Goal: Task Accomplishment & Management: Manage account settings

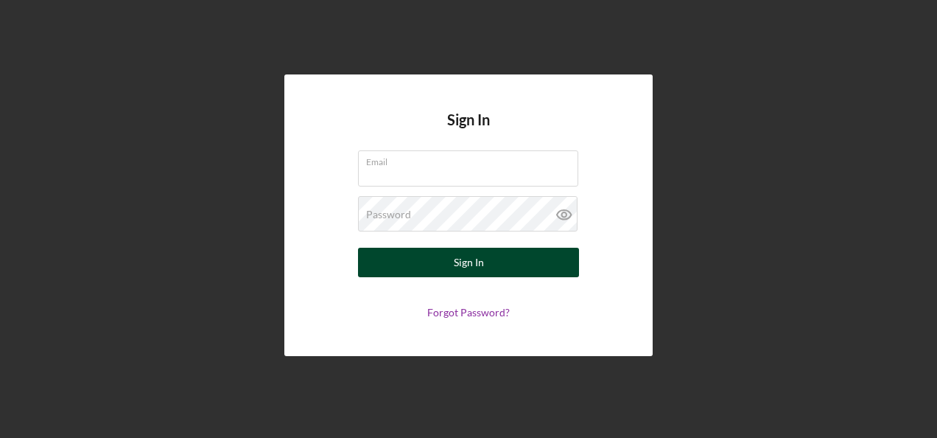
type input "[EMAIL_ADDRESS][DOMAIN_NAME]"
click at [470, 265] on div "Sign In" at bounding box center [469, 262] width 30 height 29
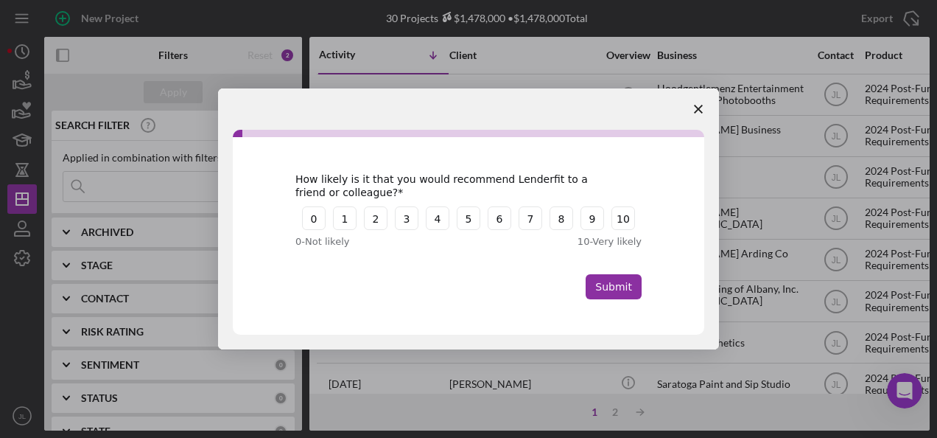
click at [702, 106] on icon "Close survey" at bounding box center [698, 109] width 9 height 9
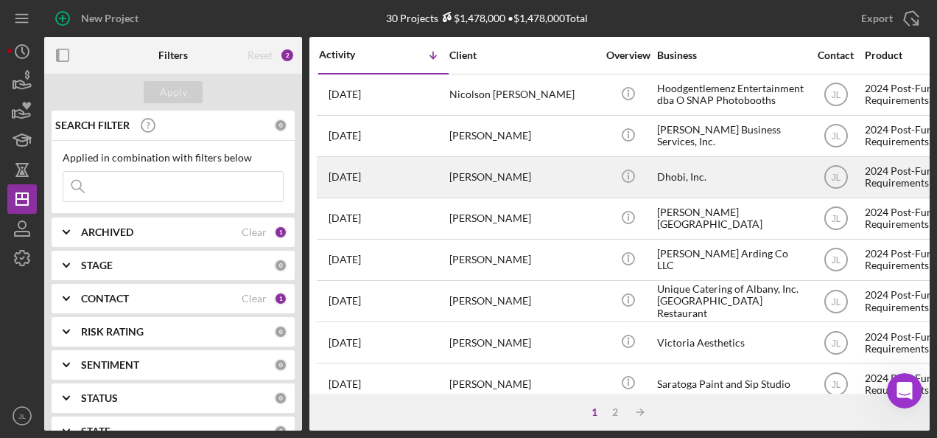
click at [544, 168] on div "[PERSON_NAME]" at bounding box center [523, 177] width 147 height 39
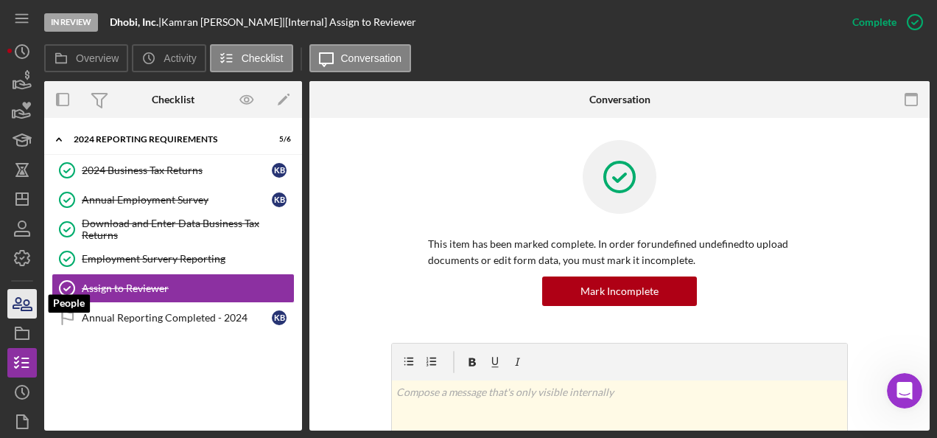
click at [18, 307] on icon "button" at bounding box center [17, 303] width 8 height 10
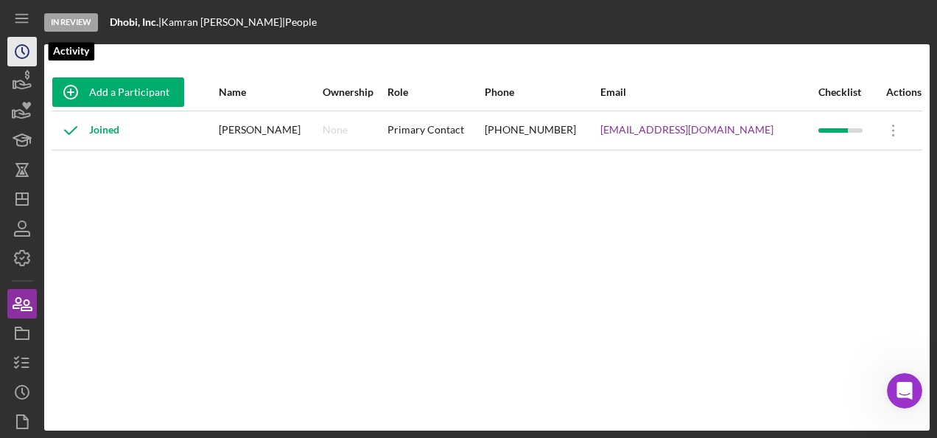
click at [32, 57] on icon "Icon/History" at bounding box center [22, 51] width 37 height 37
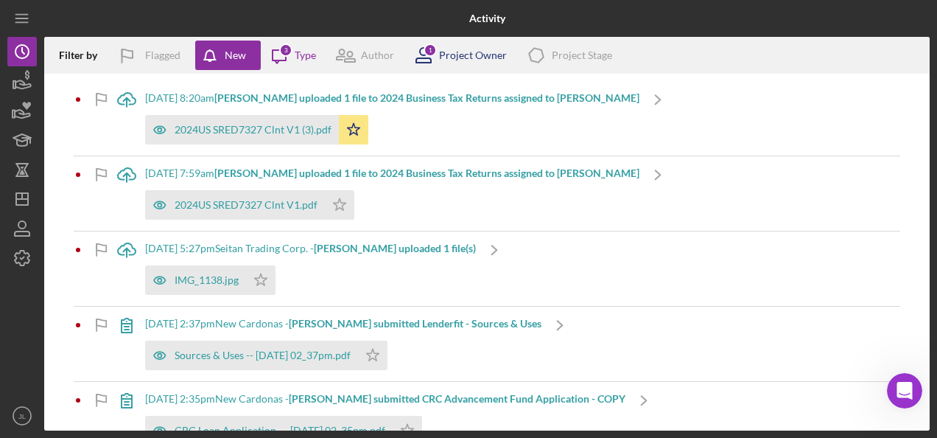
click at [484, 52] on div "Project Owner" at bounding box center [473, 55] width 68 height 12
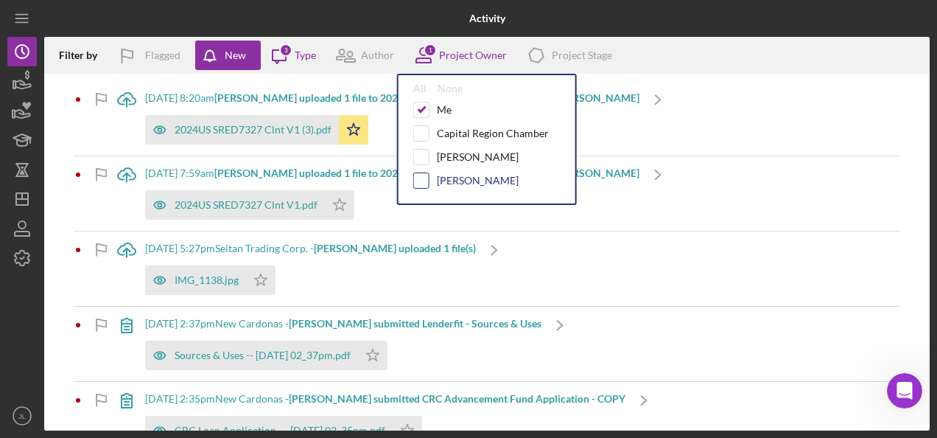
click at [422, 180] on input "checkbox" at bounding box center [421, 180] width 15 height 15
checkbox input "true"
click at [21, 200] on icon "Icon/Dashboard" at bounding box center [22, 199] width 37 height 37
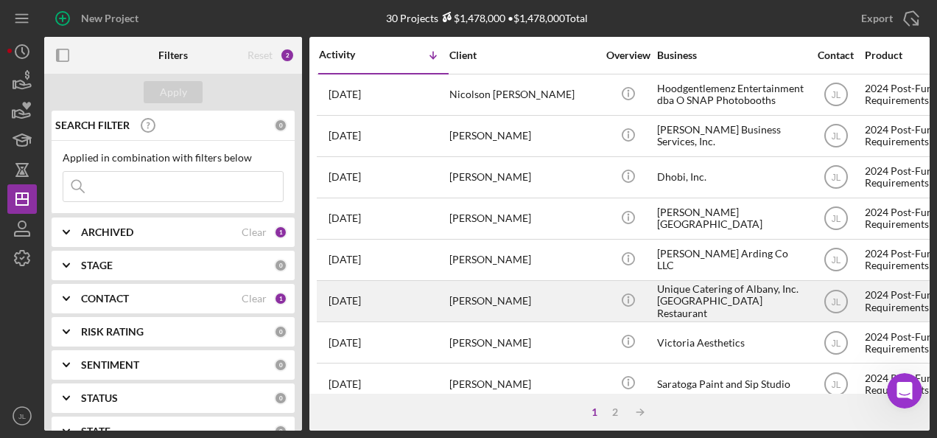
click at [502, 295] on div "[PERSON_NAME]" at bounding box center [523, 300] width 147 height 39
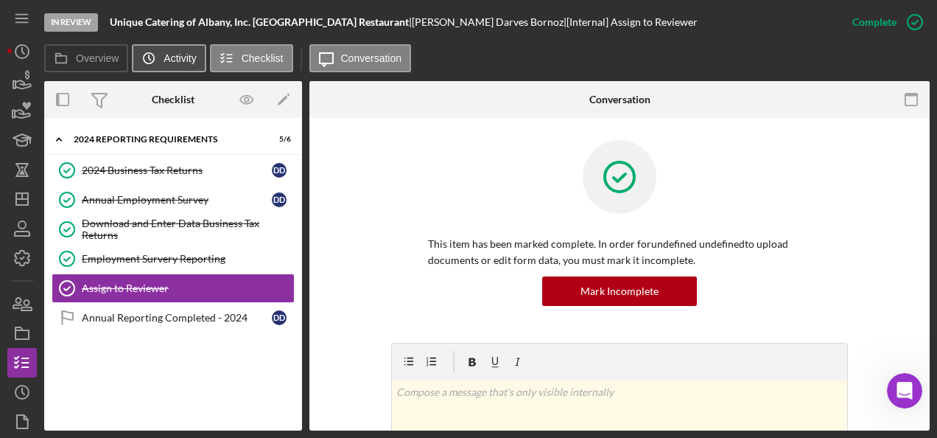
click at [168, 63] on button "Icon/History Activity" at bounding box center [169, 58] width 74 height 28
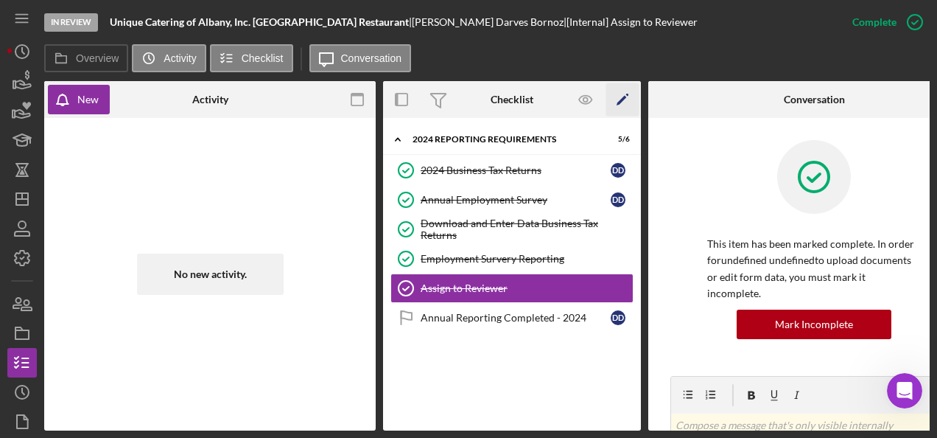
click at [622, 103] on icon "Icon/Edit" at bounding box center [622, 99] width 33 height 33
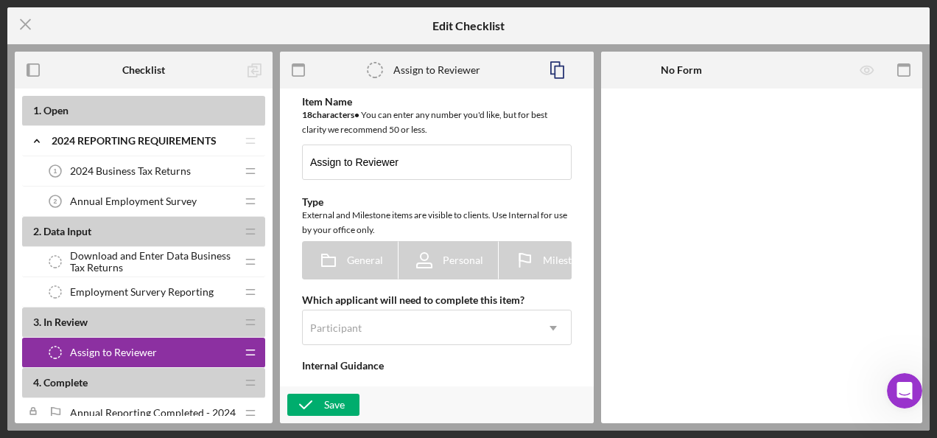
type textarea "<div>In the project overview, assign project to reviewer. They will get an emai…"
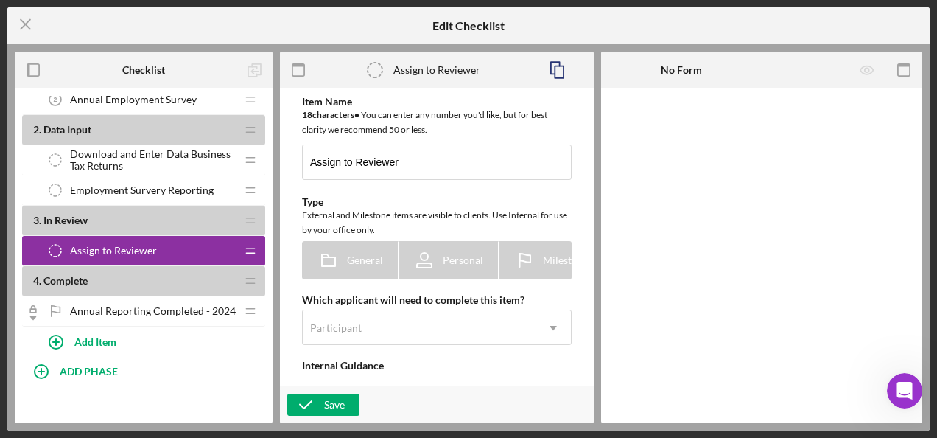
scroll to position [105, 0]
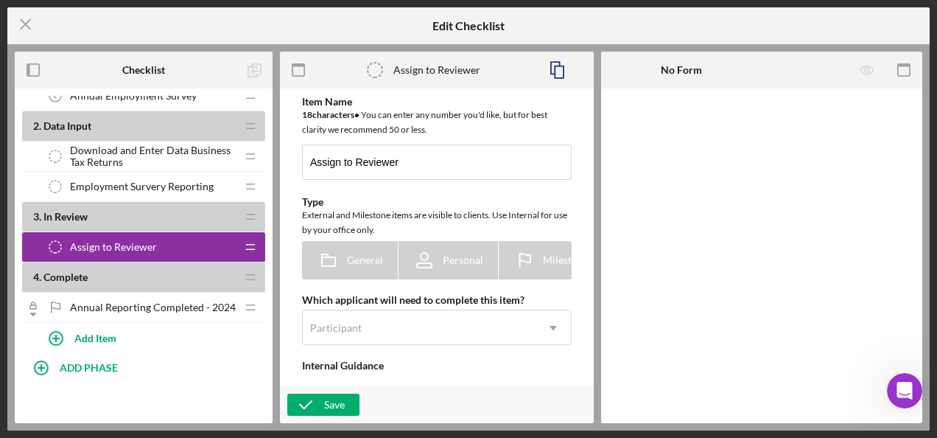
click at [99, 243] on span "Assign to Reviewer" at bounding box center [113, 247] width 87 height 12
click at [211, 248] on div "Assign to Reviewer Assign to Reviewer" at bounding box center [138, 246] width 195 height 29
click at [93, 248] on span "Assign to Reviewer" at bounding box center [113, 247] width 87 height 12
click at [364, 161] on input "Assign to Reviewer" at bounding box center [437, 161] width 270 height 35
click at [140, 243] on span "Assign to Reviewer" at bounding box center [113, 247] width 87 height 12
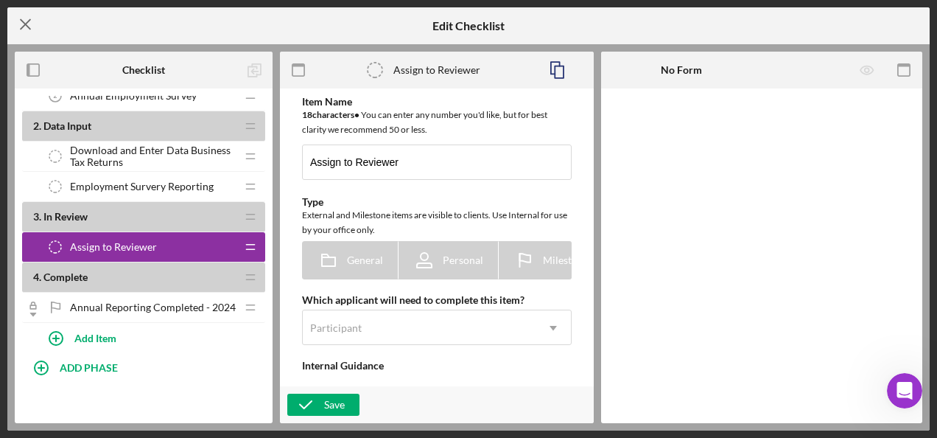
click at [24, 21] on icon "Icon/Menu Close" at bounding box center [25, 24] width 37 height 37
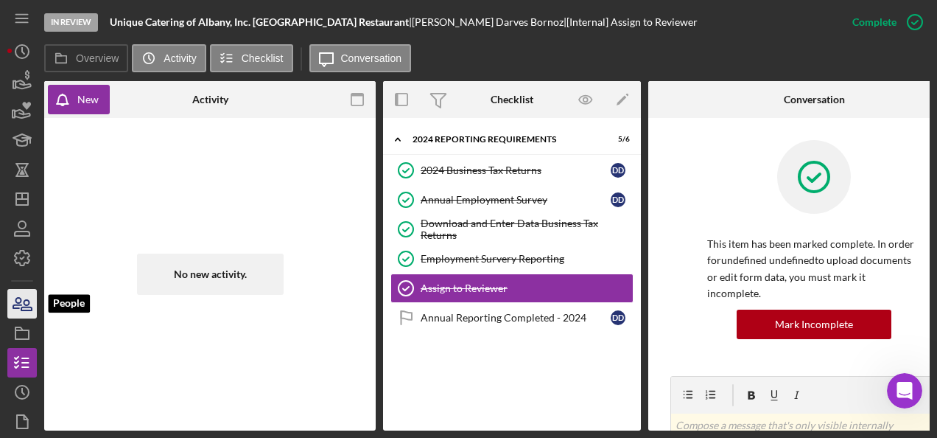
click at [22, 304] on icon "button" at bounding box center [22, 303] width 37 height 37
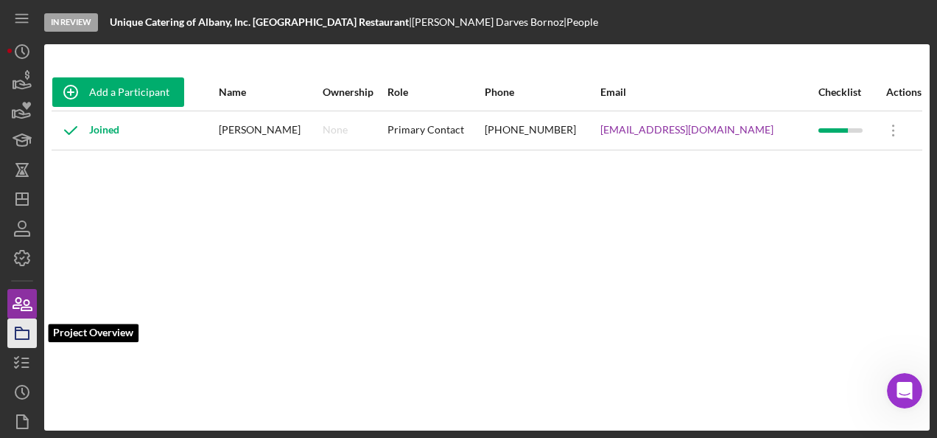
click at [21, 327] on polygon "button" at bounding box center [18, 328] width 7 height 3
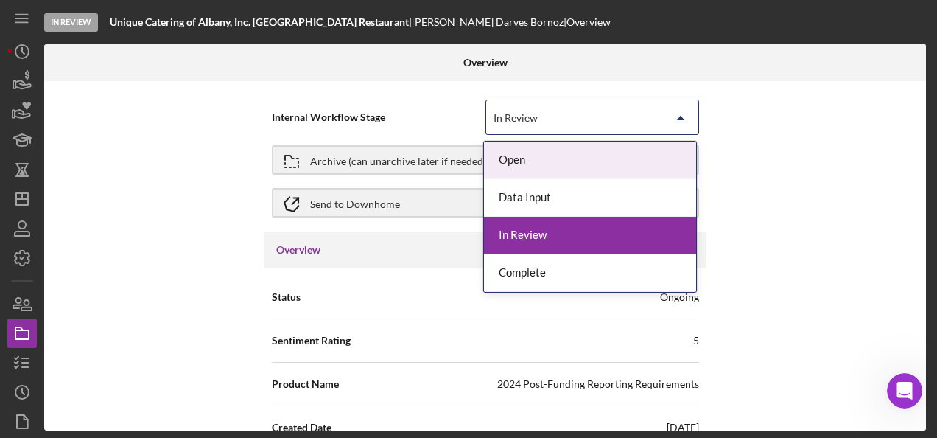
click at [679, 117] on use at bounding box center [680, 118] width 7 height 4
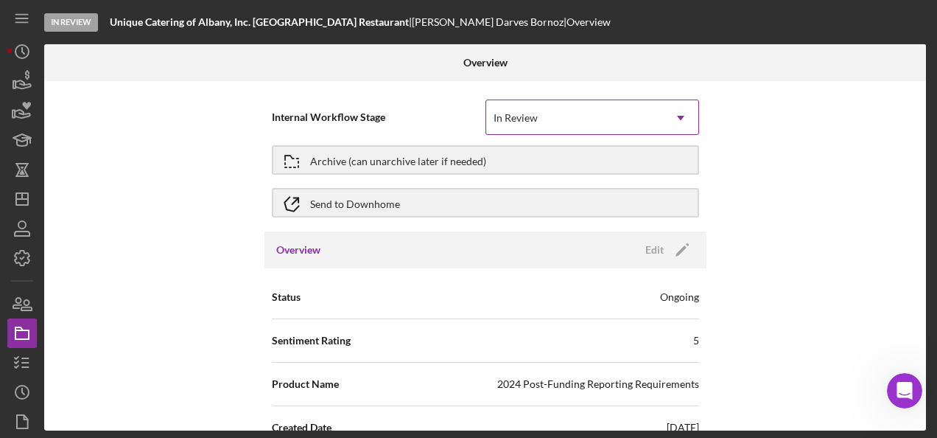
click at [679, 117] on use at bounding box center [680, 118] width 7 height 4
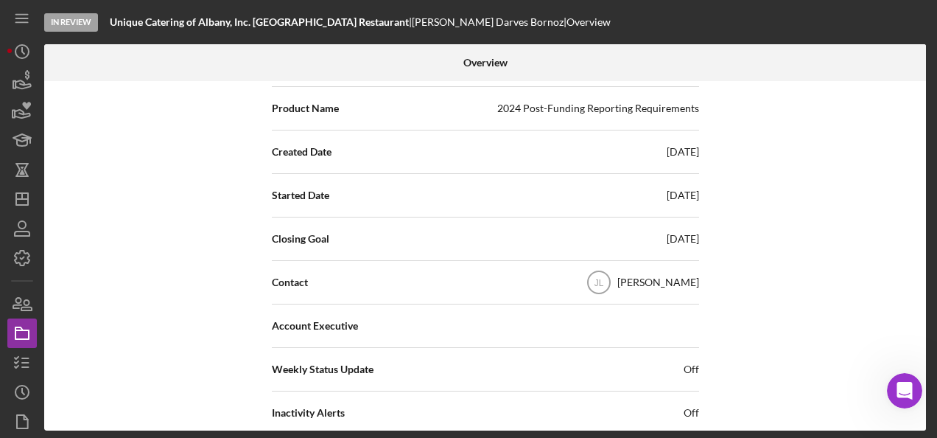
scroll to position [295, 0]
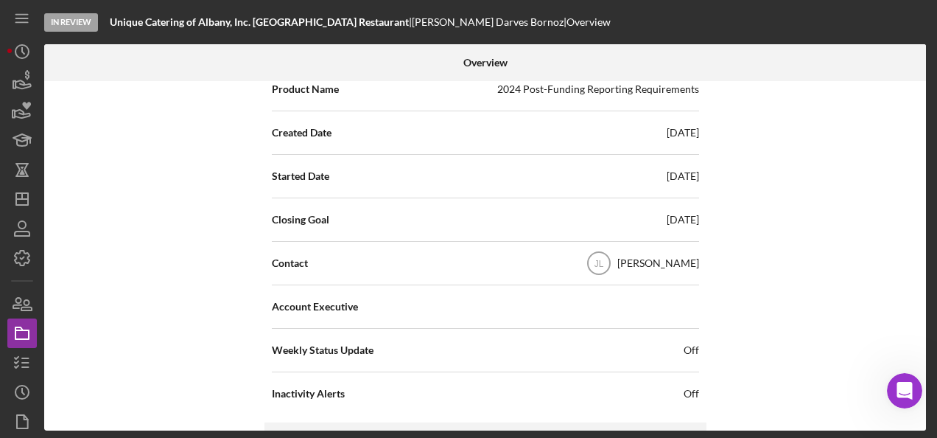
click at [546, 261] on div "Contact [PERSON_NAME]" at bounding box center [485, 263] width 427 height 37
click at [289, 260] on span "Contact" at bounding box center [290, 263] width 36 height 15
click at [32, 62] on icon "Icon/History" at bounding box center [22, 51] width 37 height 37
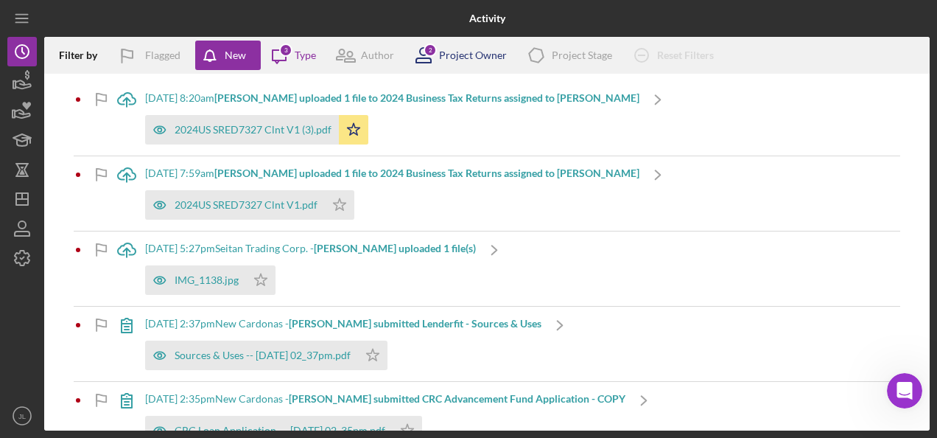
click at [483, 55] on div "Project Owner" at bounding box center [473, 55] width 68 height 12
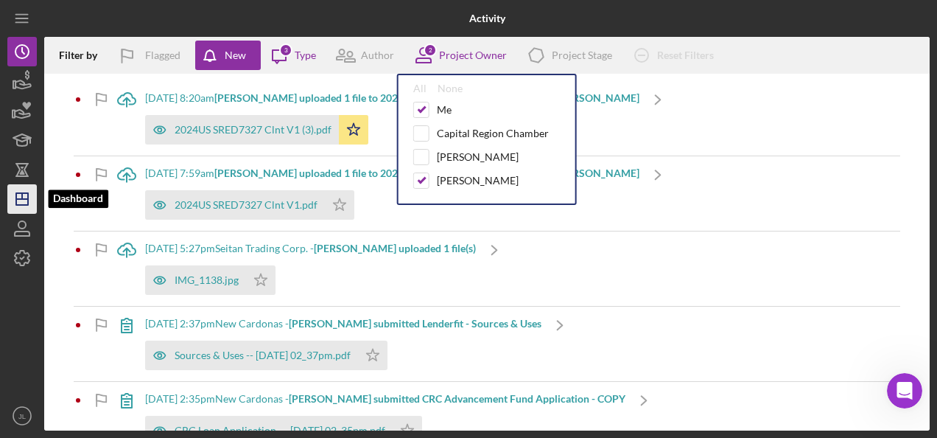
click at [23, 196] on icon "Icon/Dashboard" at bounding box center [22, 199] width 37 height 37
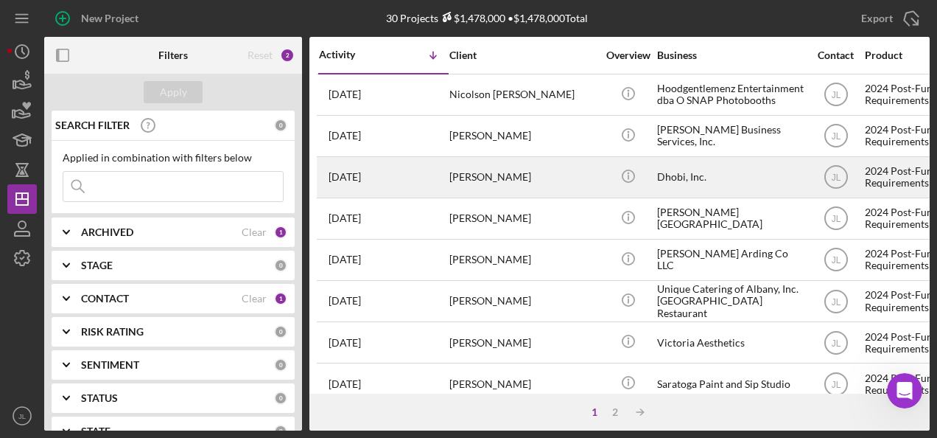
click at [492, 175] on div "[PERSON_NAME]" at bounding box center [523, 177] width 147 height 39
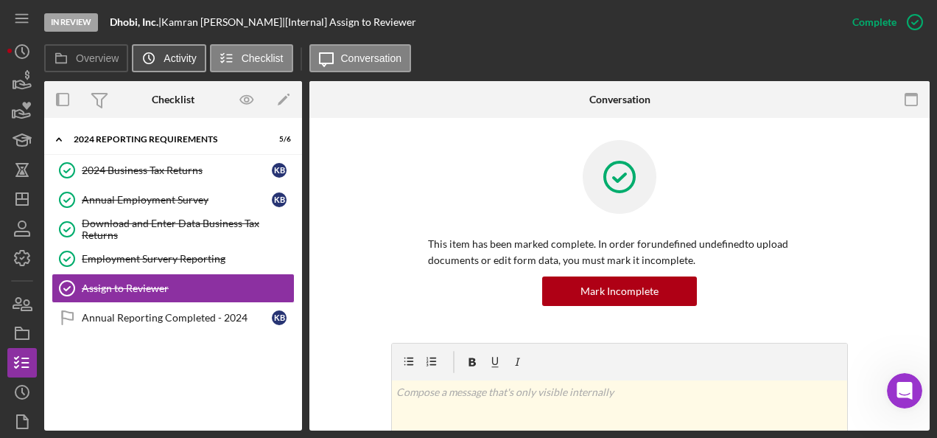
click at [170, 58] on label "Activity" at bounding box center [180, 58] width 32 height 12
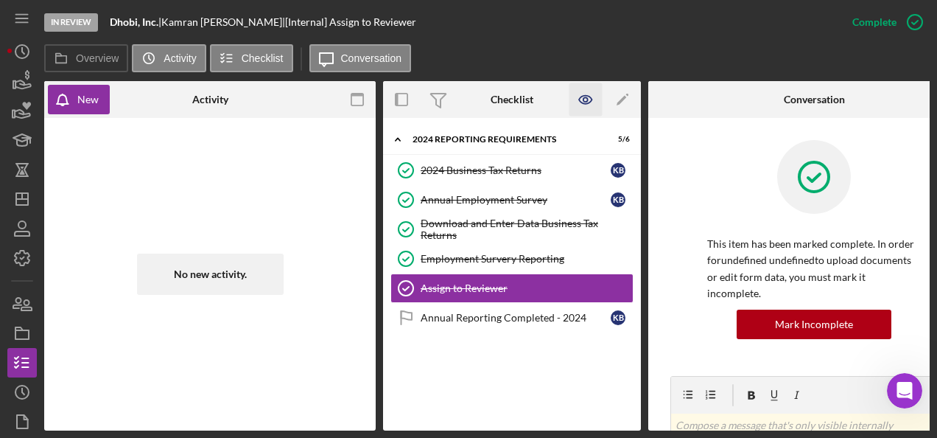
click at [588, 97] on icon "button" at bounding box center [586, 99] width 33 height 33
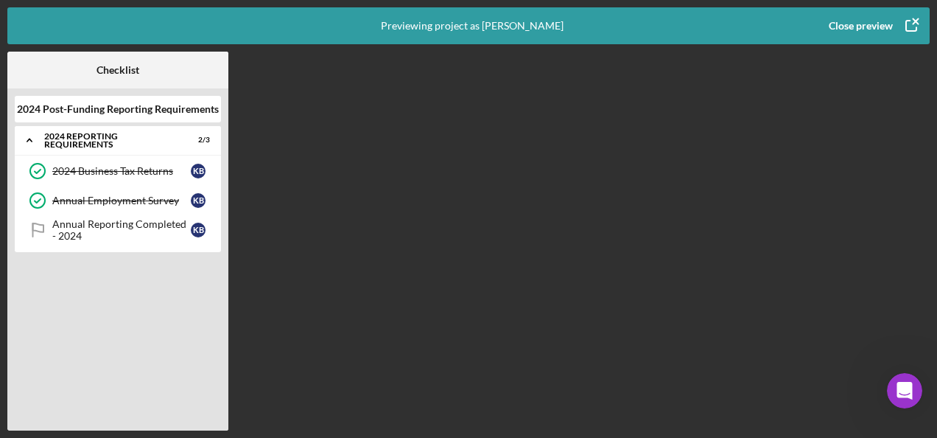
click at [855, 26] on div "Close preview" at bounding box center [861, 25] width 64 height 29
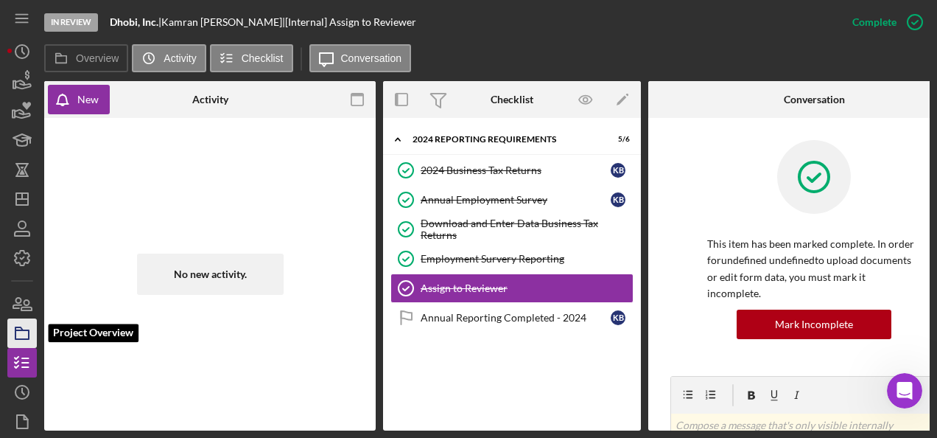
click at [23, 332] on icon "button" at bounding box center [22, 333] width 37 height 37
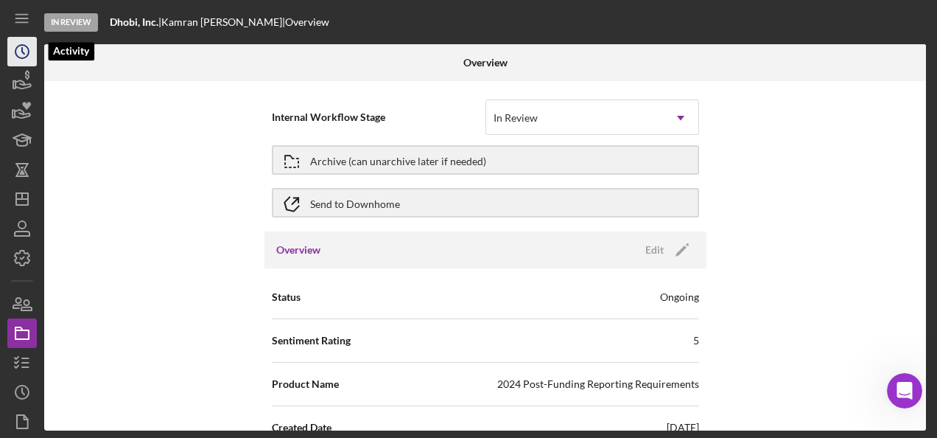
click at [27, 60] on icon "Icon/History" at bounding box center [22, 51] width 37 height 37
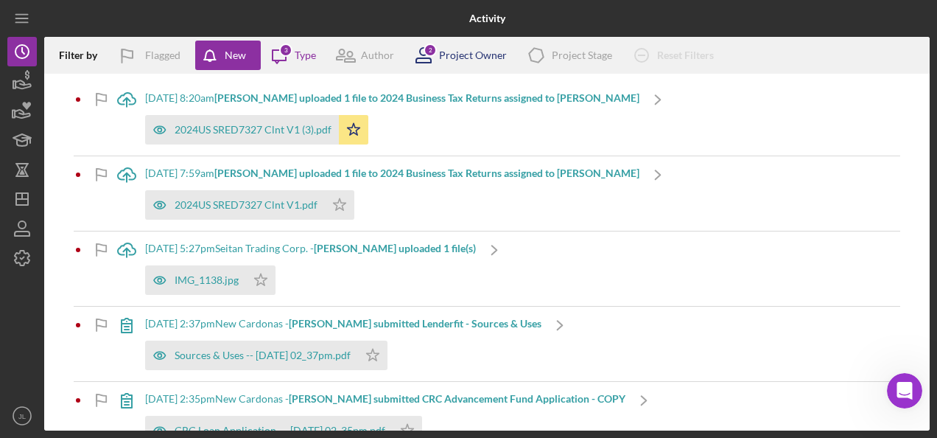
click at [477, 55] on div "Project Owner" at bounding box center [473, 55] width 68 height 12
click at [18, 193] on polygon "button" at bounding box center [22, 199] width 12 height 12
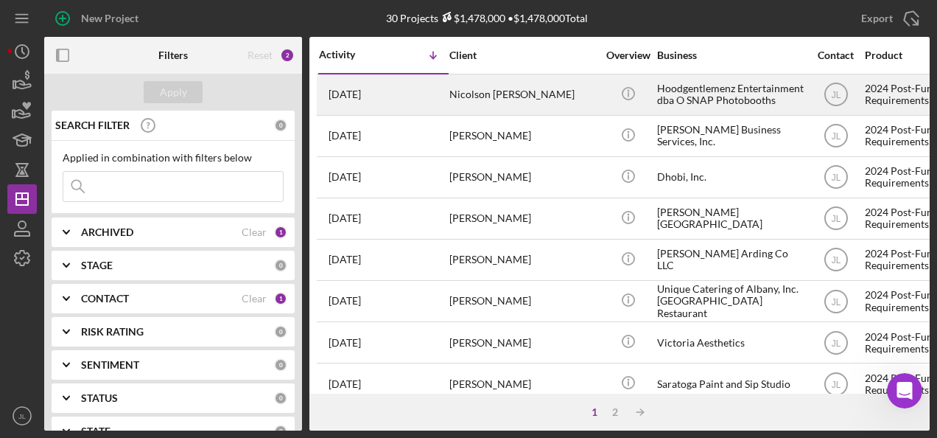
click at [488, 92] on div "Nicolson [PERSON_NAME]" at bounding box center [523, 94] width 147 height 39
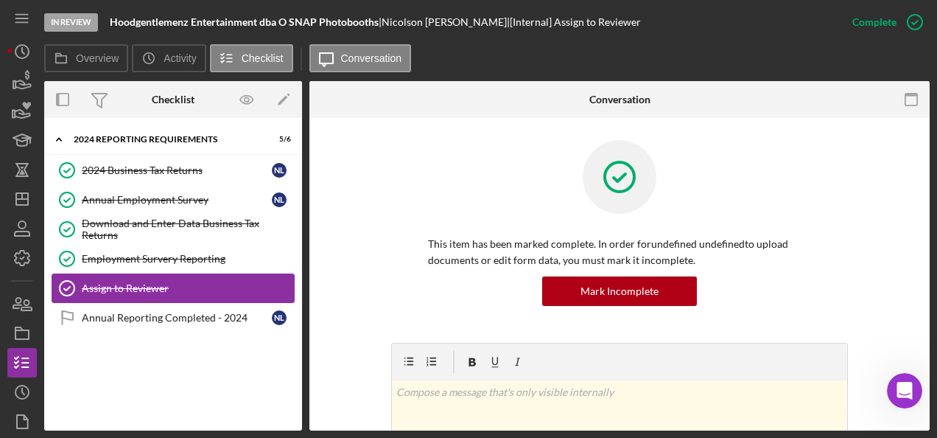
click at [153, 288] on div "Assign to Reviewer" at bounding box center [188, 288] width 212 height 12
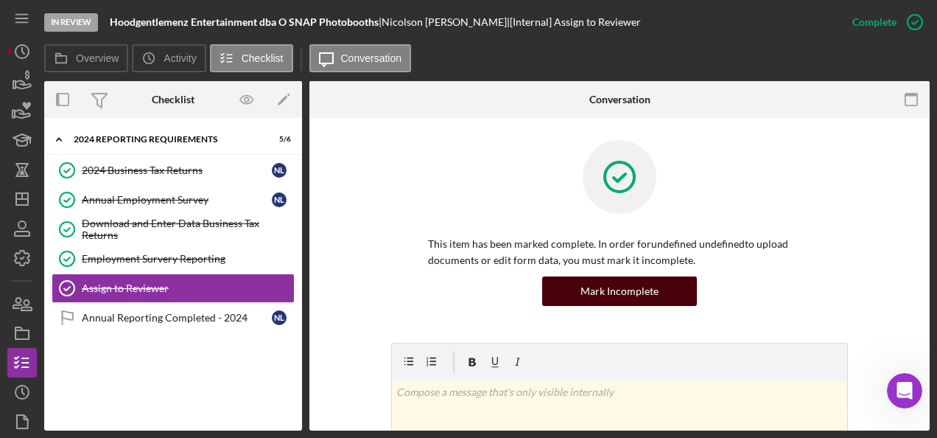
click at [625, 282] on div "Mark Incomplete" at bounding box center [620, 290] width 78 height 29
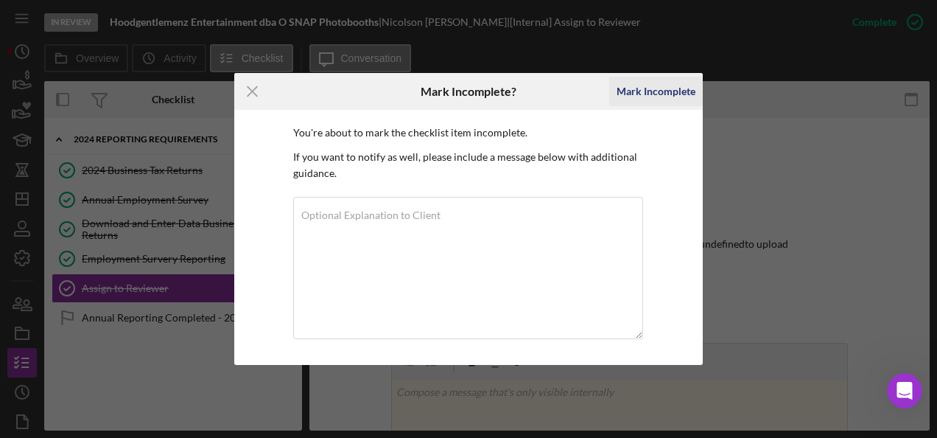
click at [666, 91] on div "Mark Incomplete" at bounding box center [656, 91] width 79 height 29
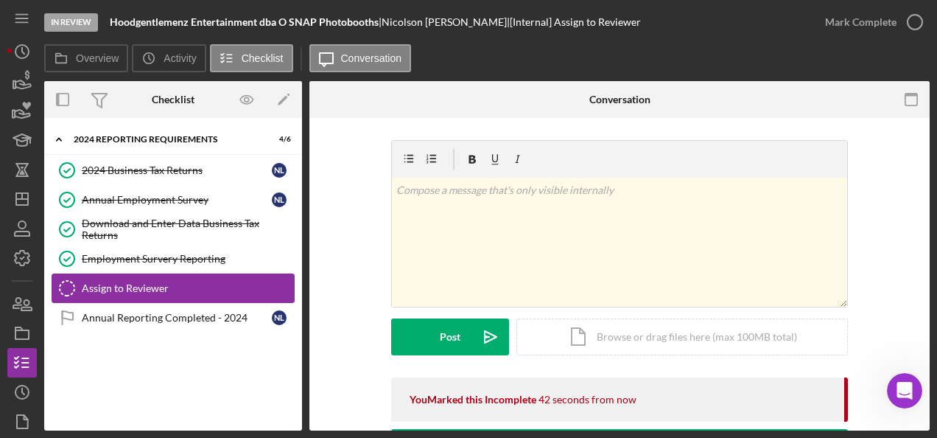
click at [130, 287] on div "Assign to Reviewer" at bounding box center [188, 288] width 212 height 12
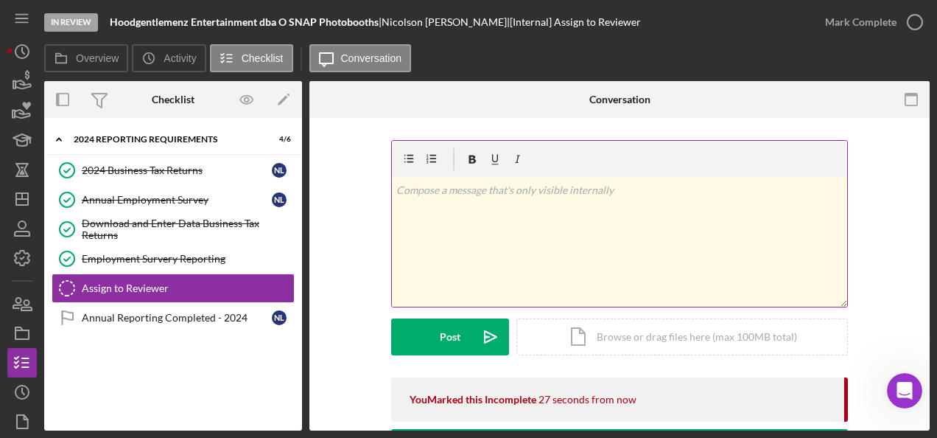
click at [508, 193] on p at bounding box center [619, 190] width 447 height 16
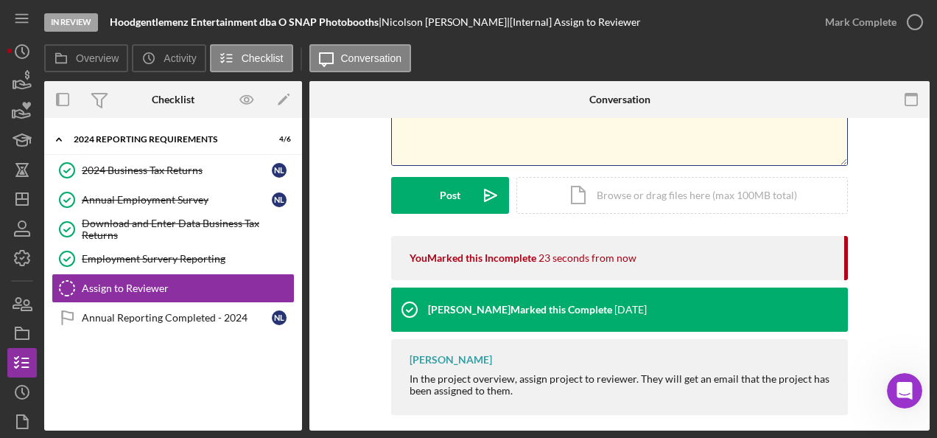
scroll to position [147, 0]
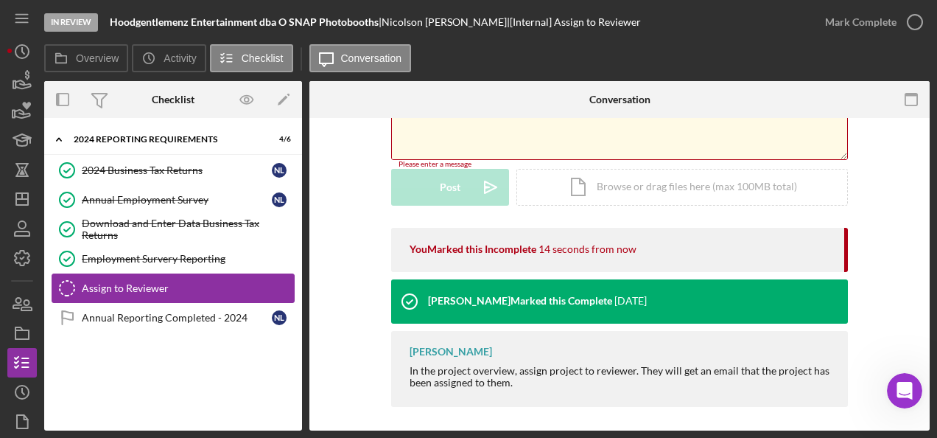
click at [115, 285] on div "Assign to Reviewer" at bounding box center [188, 288] width 212 height 12
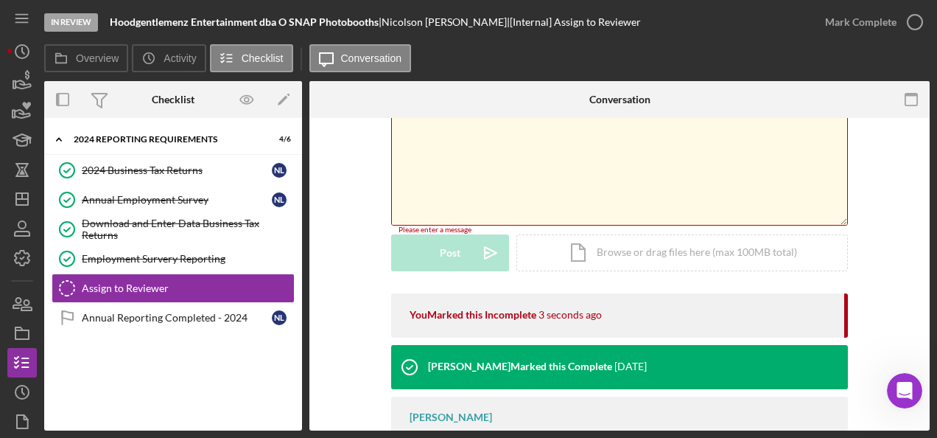
scroll to position [153, 0]
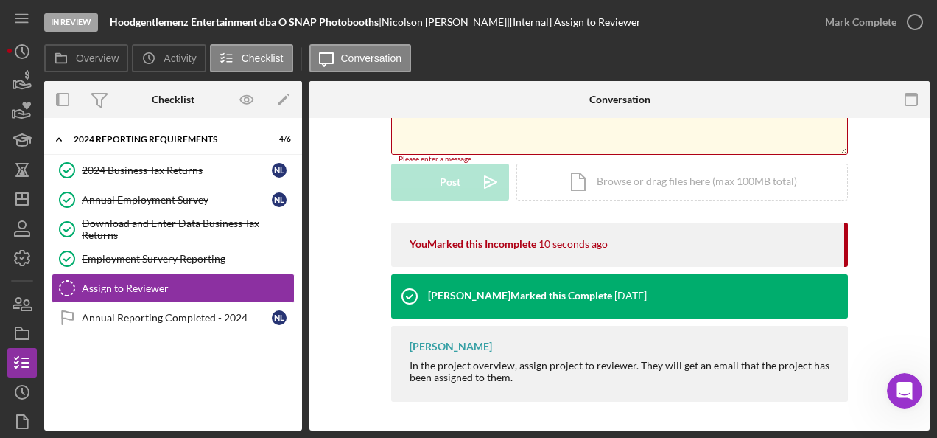
click at [489, 245] on div "You Marked this Incomplete" at bounding box center [473, 244] width 127 height 12
click at [841, 243] on div "You Marked this Incomplete 12 seconds ago" at bounding box center [619, 245] width 457 height 44
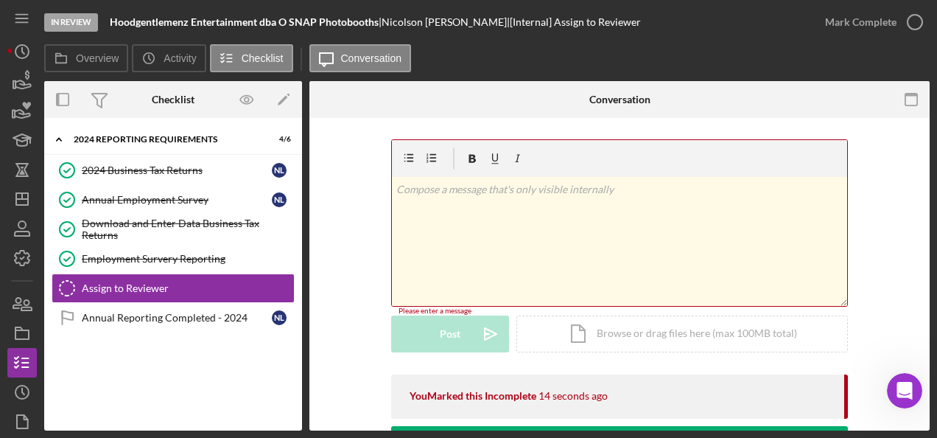
scroll to position [0, 0]
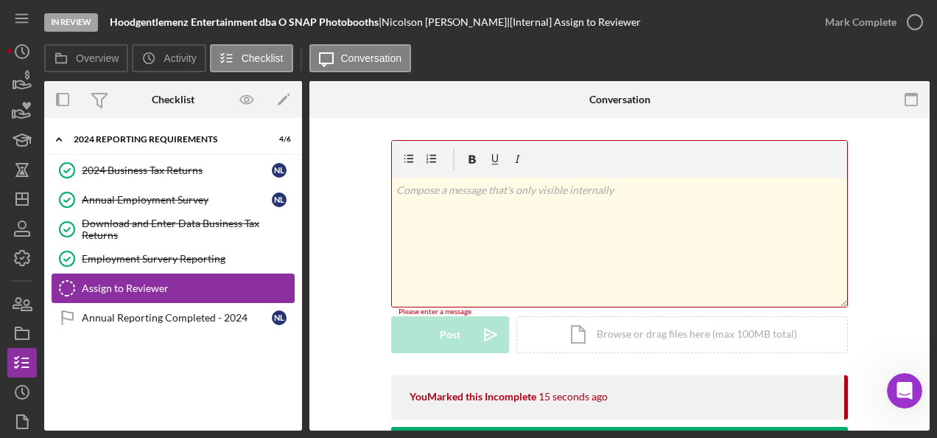
click at [60, 284] on icon "Assign to Reviewer" at bounding box center [67, 288] width 37 height 37
click at [65, 288] on icon "Assign to Reviewer" at bounding box center [67, 288] width 37 height 37
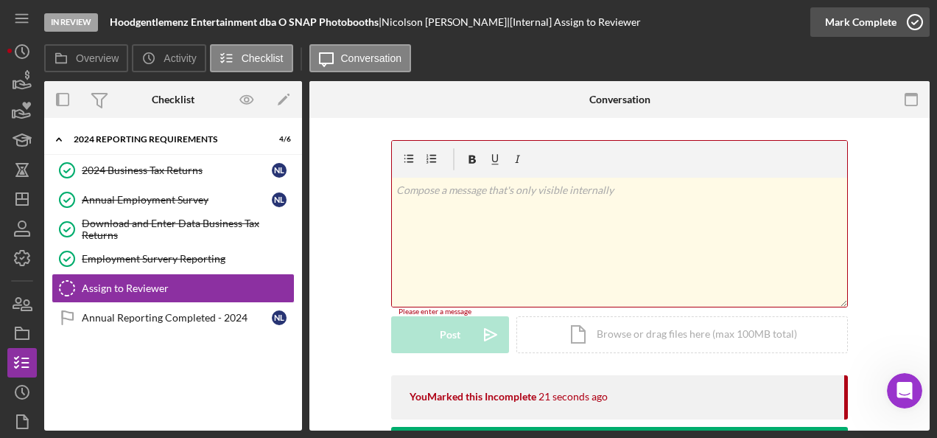
click at [861, 22] on div "Mark Complete" at bounding box center [860, 21] width 71 height 29
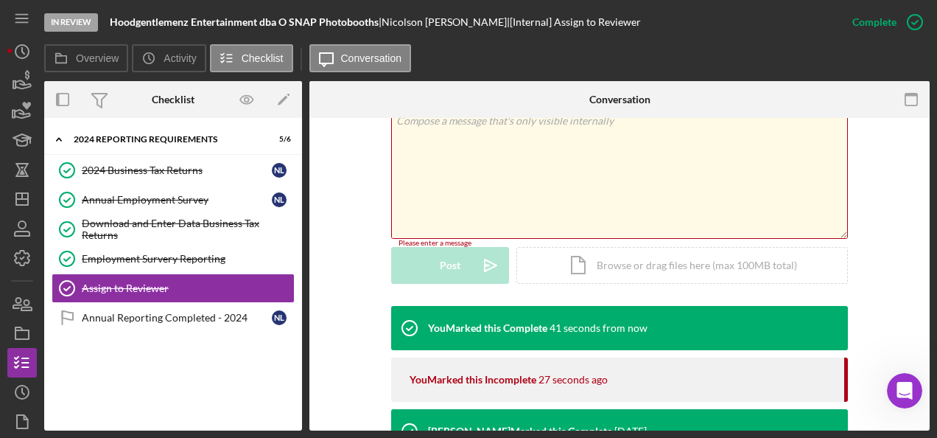
scroll to position [295, 0]
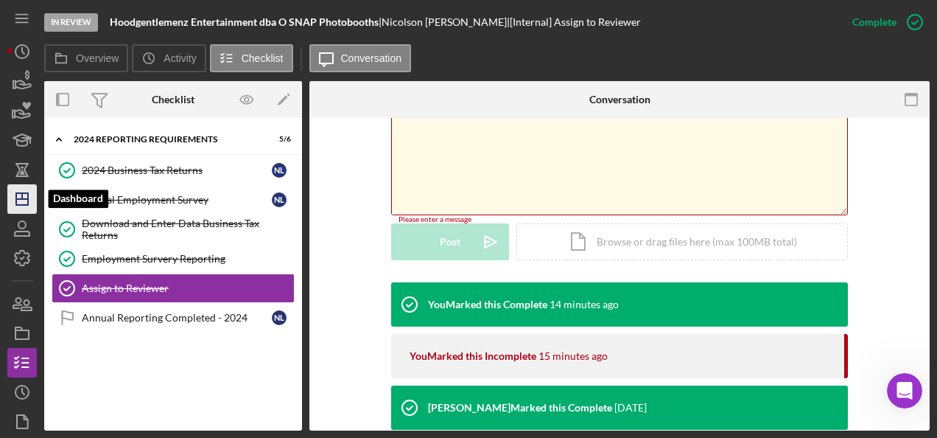
click at [27, 200] on polygon "button" at bounding box center [22, 199] width 12 height 12
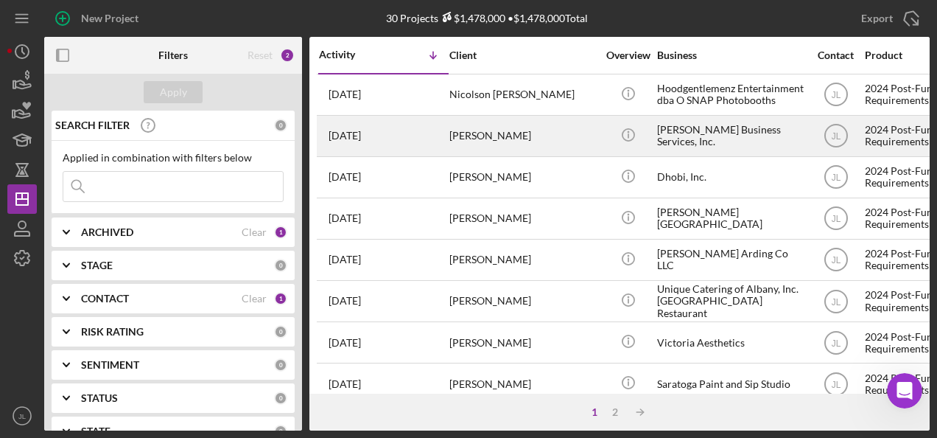
click at [475, 133] on div "[PERSON_NAME]" at bounding box center [523, 135] width 147 height 39
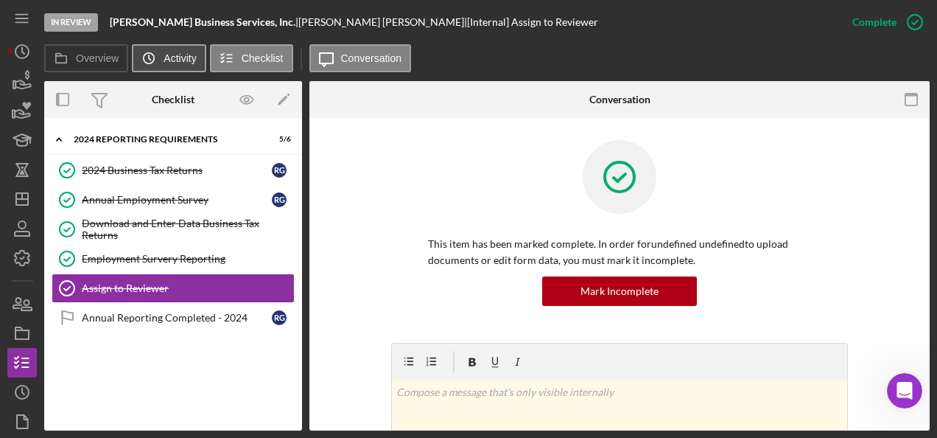
click at [182, 52] on button "Icon/History Activity" at bounding box center [169, 58] width 74 height 28
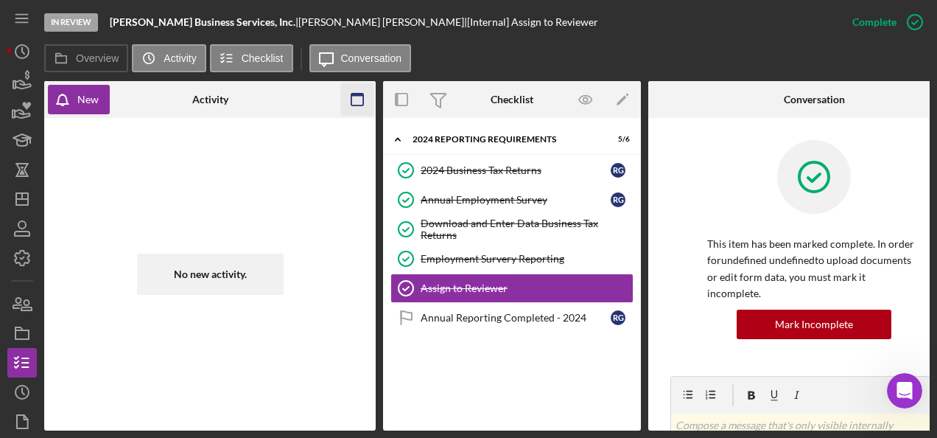
click at [361, 98] on icon "button" at bounding box center [357, 99] width 33 height 33
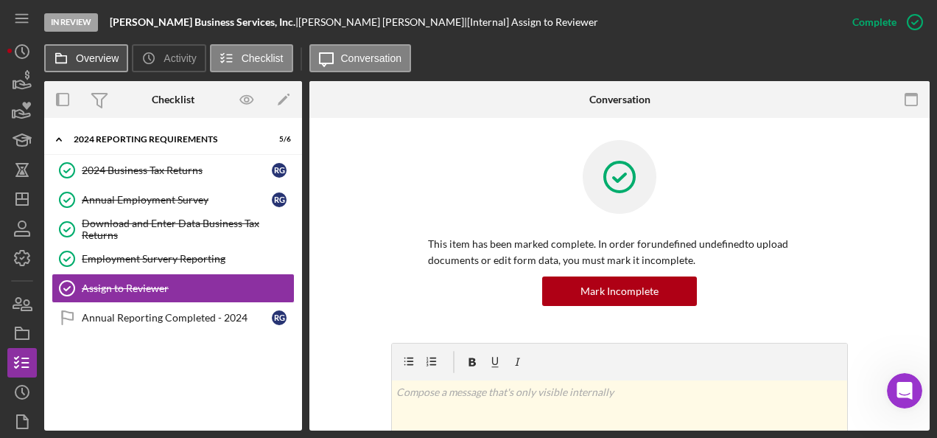
click at [102, 60] on label "Overview" at bounding box center [97, 58] width 43 height 12
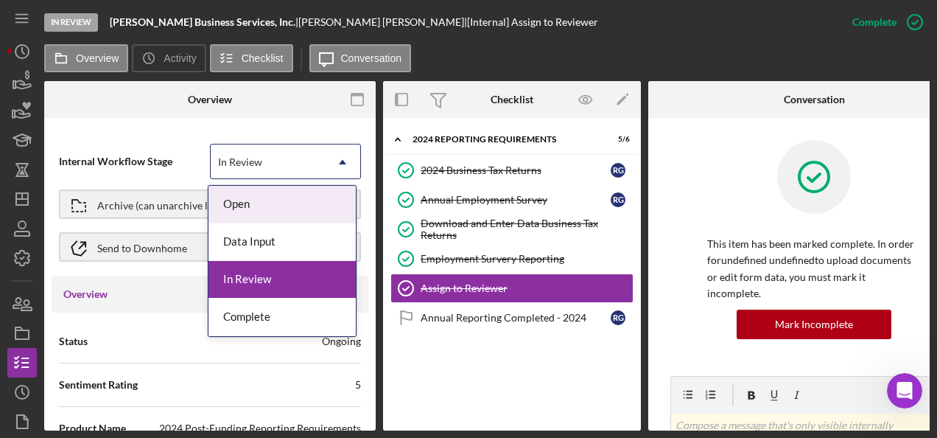
click at [339, 162] on use at bounding box center [342, 162] width 7 height 4
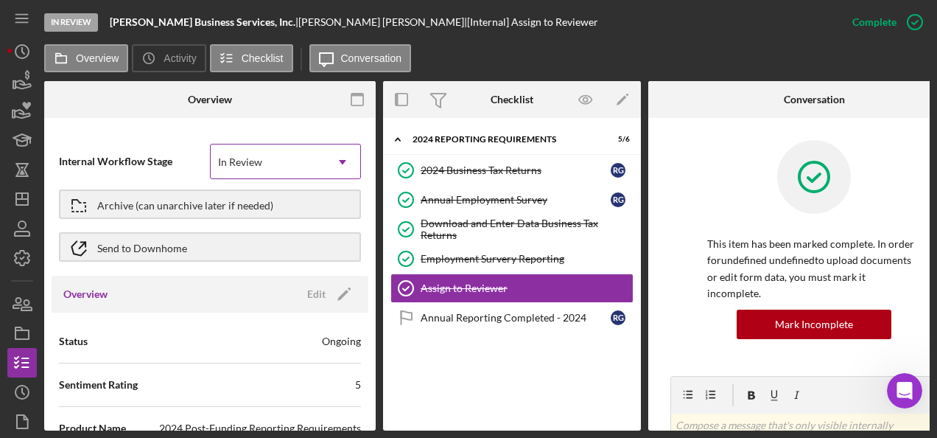
click at [339, 162] on use at bounding box center [342, 162] width 7 height 4
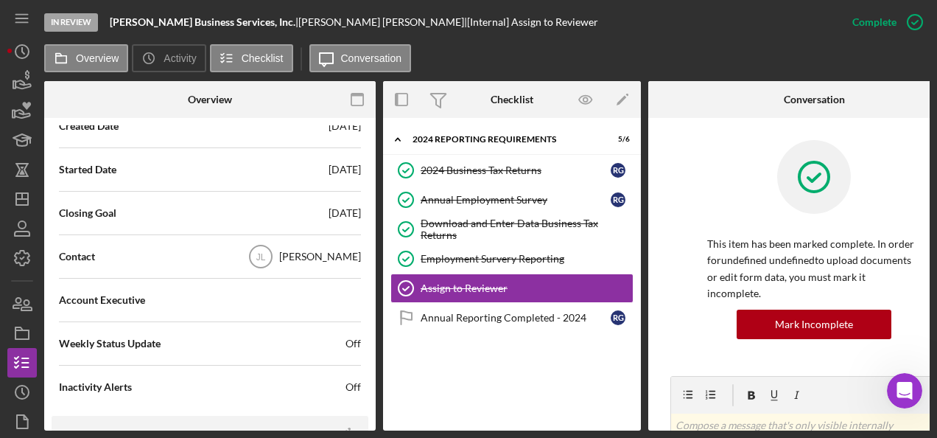
scroll to position [368, 0]
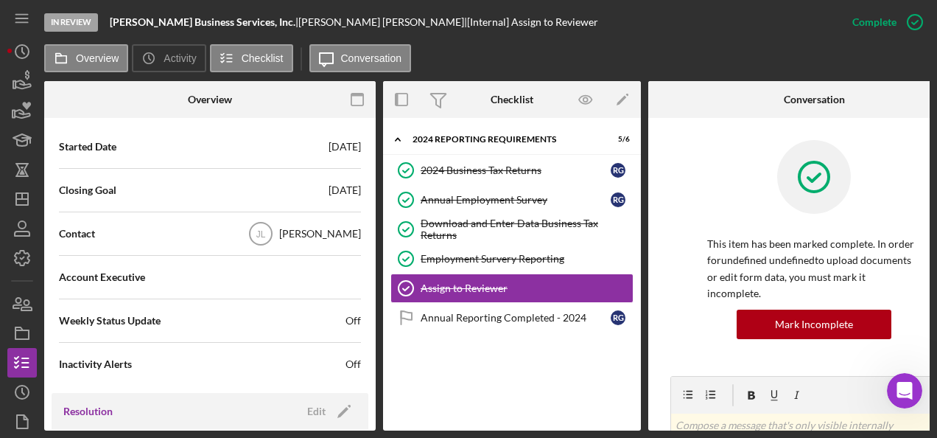
click at [323, 232] on div "[PERSON_NAME]" at bounding box center [320, 233] width 82 height 15
click at [112, 225] on div "Contact [PERSON_NAME]" at bounding box center [210, 233] width 302 height 37
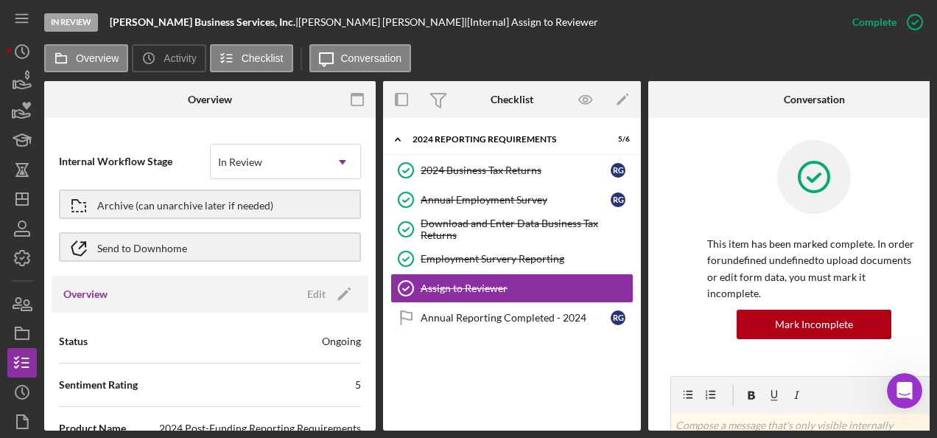
scroll to position [0, 0]
click at [587, 96] on icon "button" at bounding box center [585, 100] width 13 height 8
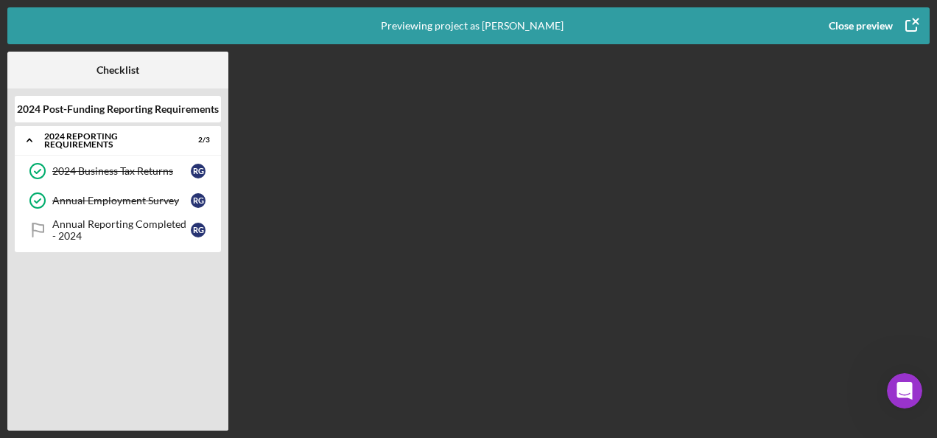
click at [884, 22] on div "Close preview" at bounding box center [861, 25] width 64 height 29
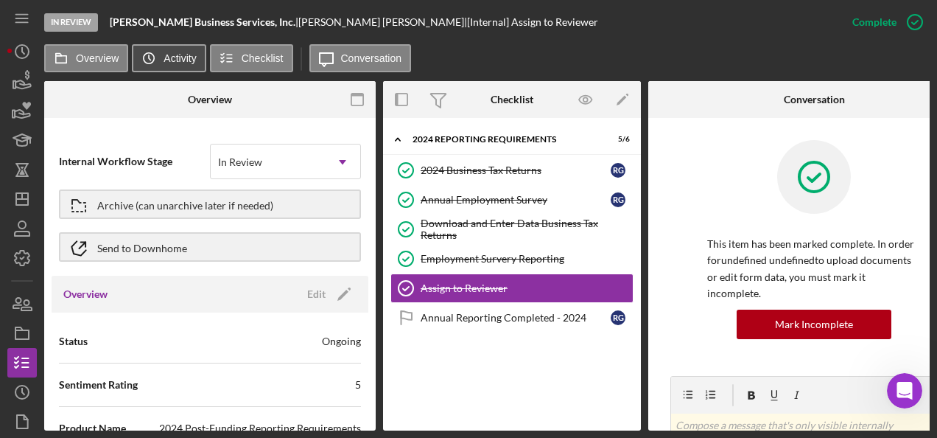
click at [183, 61] on label "Activity" at bounding box center [180, 58] width 32 height 12
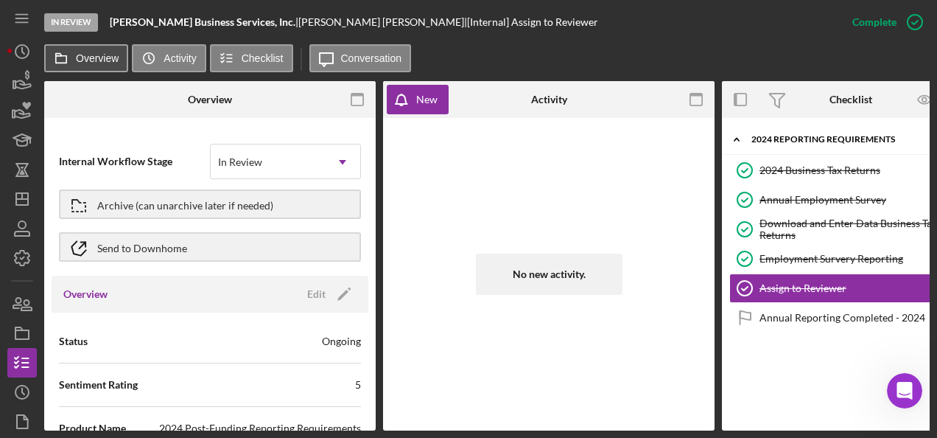
click at [98, 63] on label "Overview" at bounding box center [97, 58] width 43 height 12
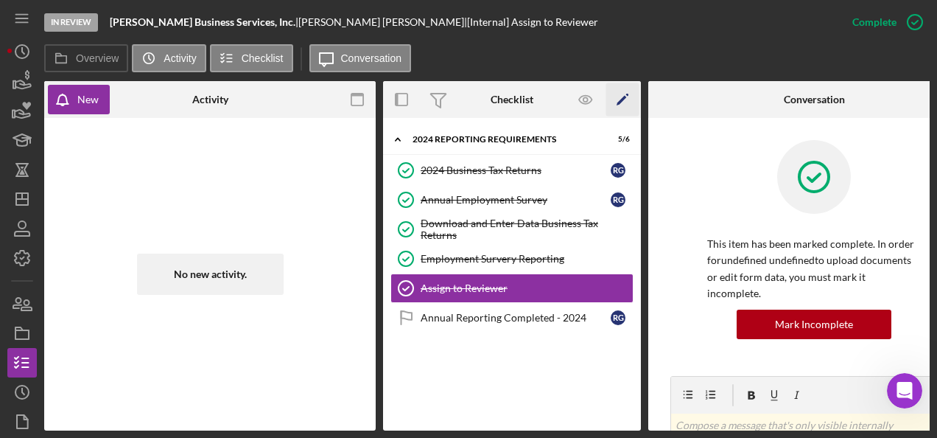
click at [619, 102] on polygon "button" at bounding box center [622, 101] width 10 height 10
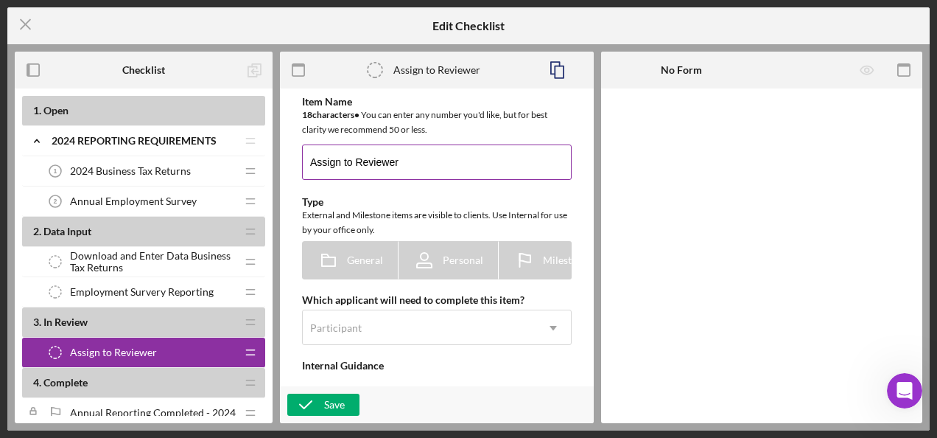
click at [411, 158] on input "Assign to Reviewer" at bounding box center [437, 161] width 270 height 35
click at [414, 165] on input "Assign to Reviewer" at bounding box center [437, 161] width 270 height 35
drag, startPoint x: 402, startPoint y: 164, endPoint x: 297, endPoint y: 158, distance: 105.5
click at [297, 158] on div "Item Name 18 character s • You can enter any number you'd like, but for best cl…" at bounding box center [436, 364] width 299 height 537
type input "j"
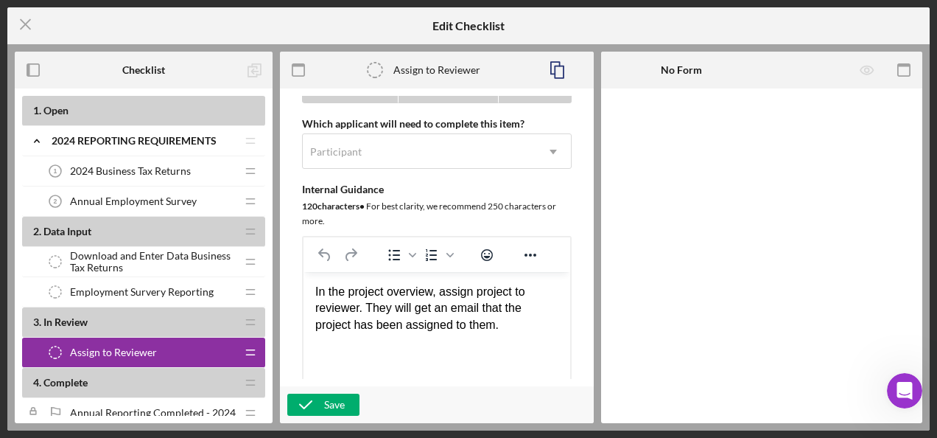
scroll to position [157, 0]
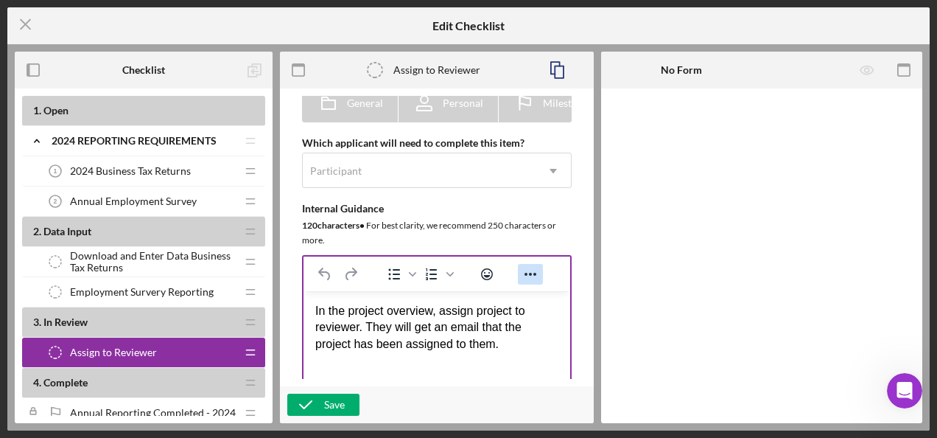
click at [531, 276] on icon "Reveal or hide additional toolbar items" at bounding box center [531, 274] width 12 height 3
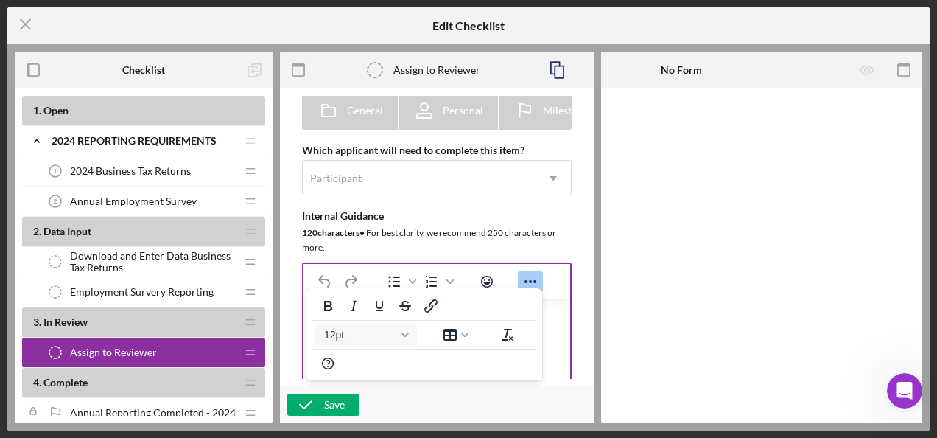
scroll to position [164, 0]
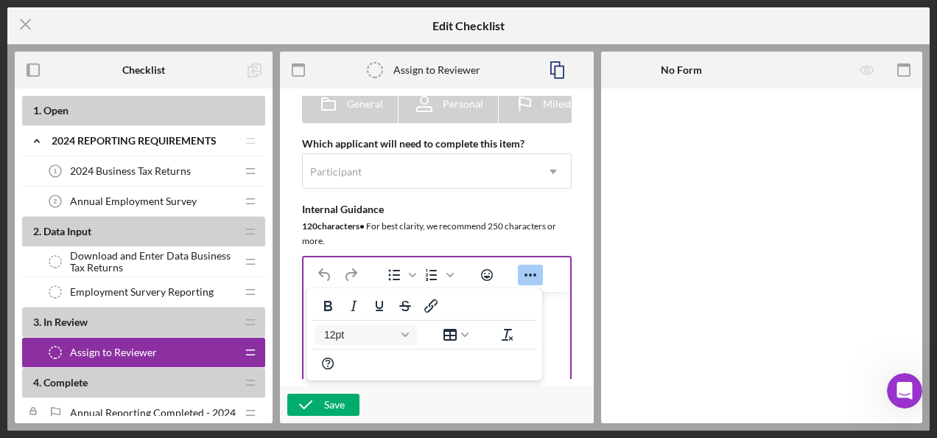
click at [531, 276] on icon "Reveal or hide additional toolbar items" at bounding box center [531, 274] width 12 height 3
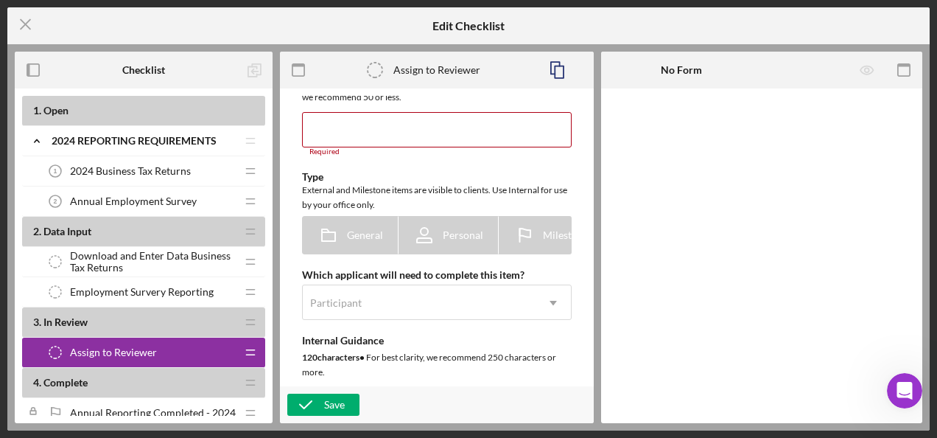
scroll to position [0, 0]
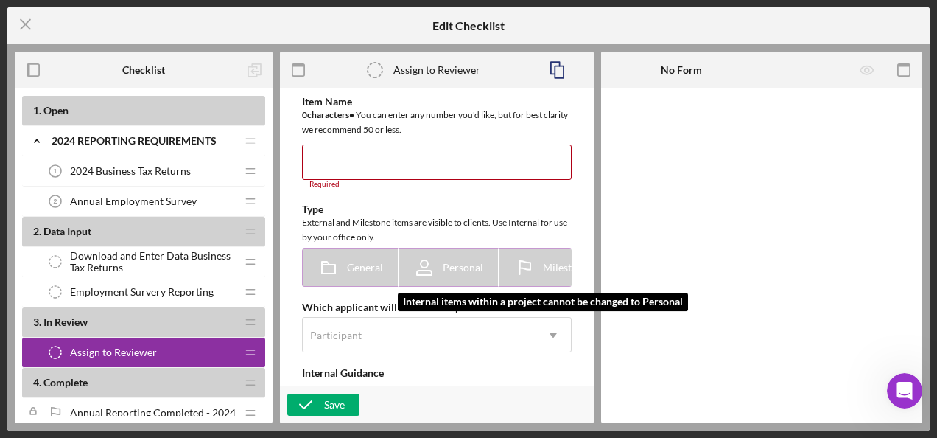
click at [457, 267] on span "Personal" at bounding box center [463, 268] width 41 height 12
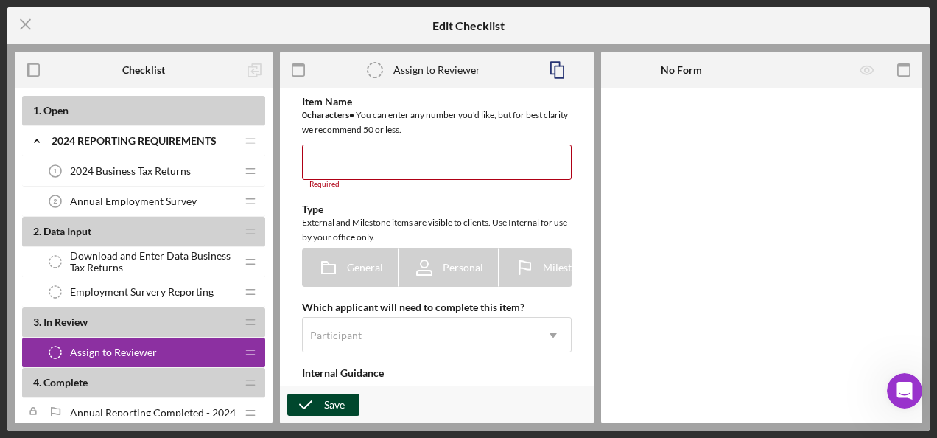
click at [326, 403] on div "Save" at bounding box center [334, 404] width 21 height 22
click at [361, 156] on input at bounding box center [437, 161] width 270 height 35
click at [123, 349] on span "Assign to Reviewer" at bounding box center [113, 352] width 87 height 12
click at [24, 23] on line at bounding box center [26, 25] width 10 height 10
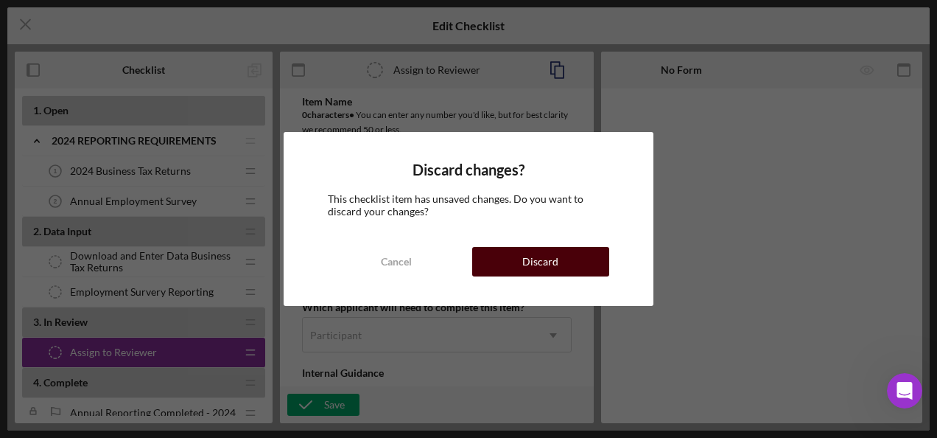
click at [544, 263] on div "Discard" at bounding box center [540, 261] width 36 height 29
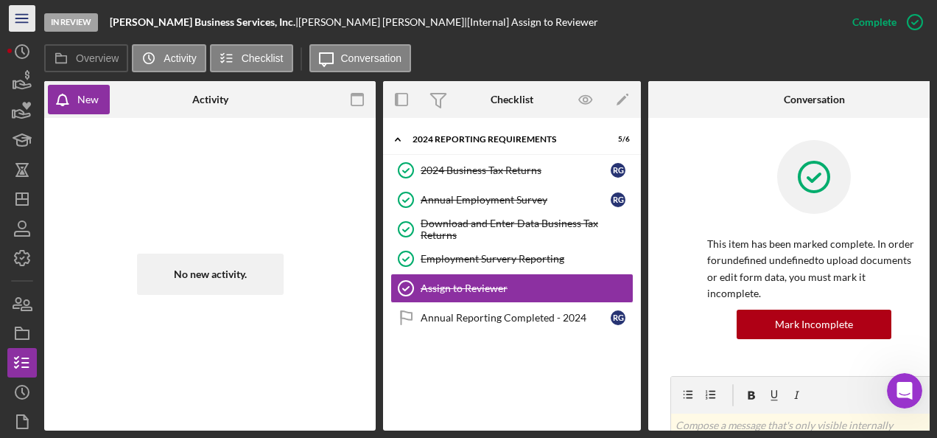
click at [19, 24] on icon "Icon/Menu" at bounding box center [22, 18] width 33 height 33
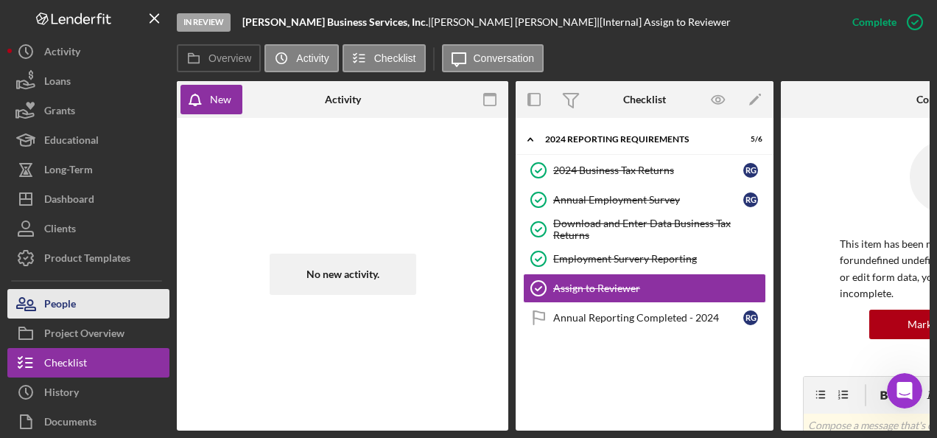
click at [45, 302] on div "People" at bounding box center [60, 305] width 32 height 33
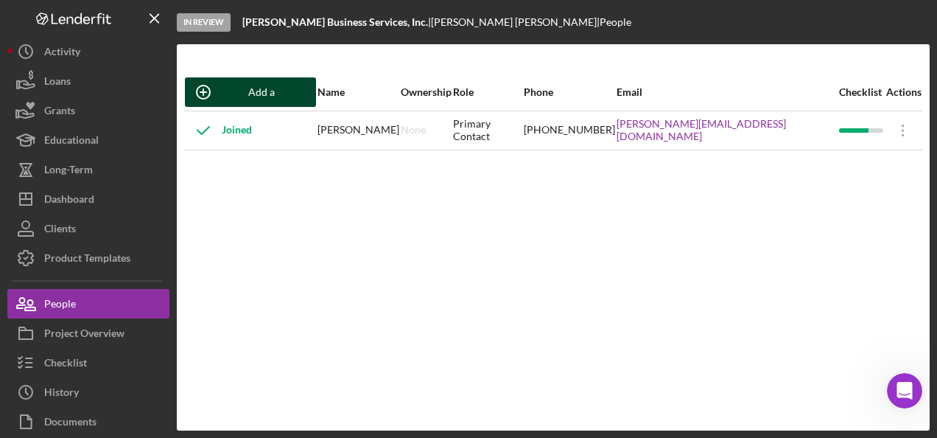
click at [276, 91] on div "Add a Participant" at bounding box center [262, 91] width 80 height 29
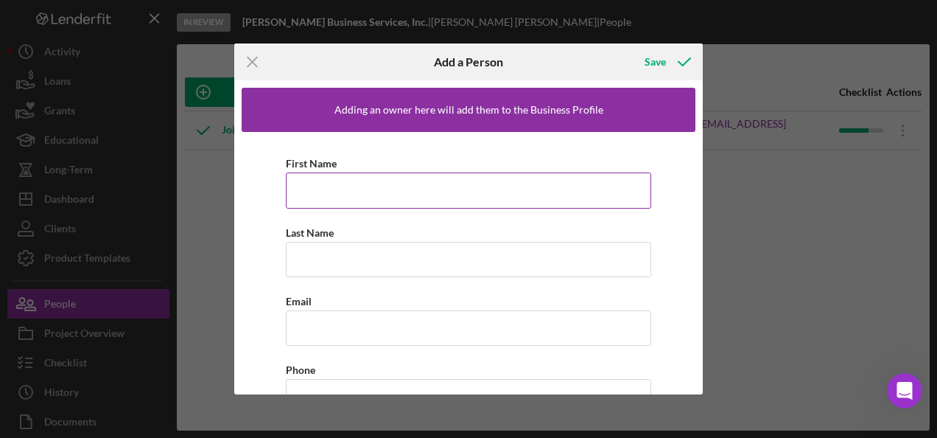
click at [343, 191] on input "First Name" at bounding box center [468, 189] width 365 height 35
type input "[PERSON_NAME]"
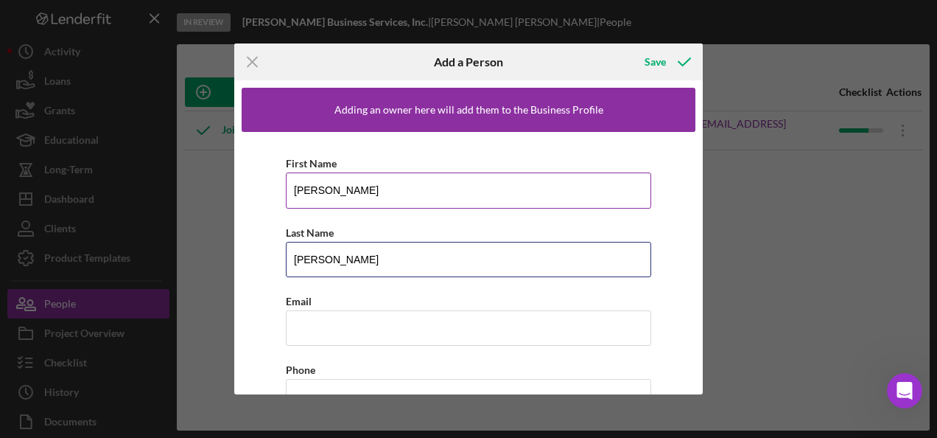
type input "[PERSON_NAME]"
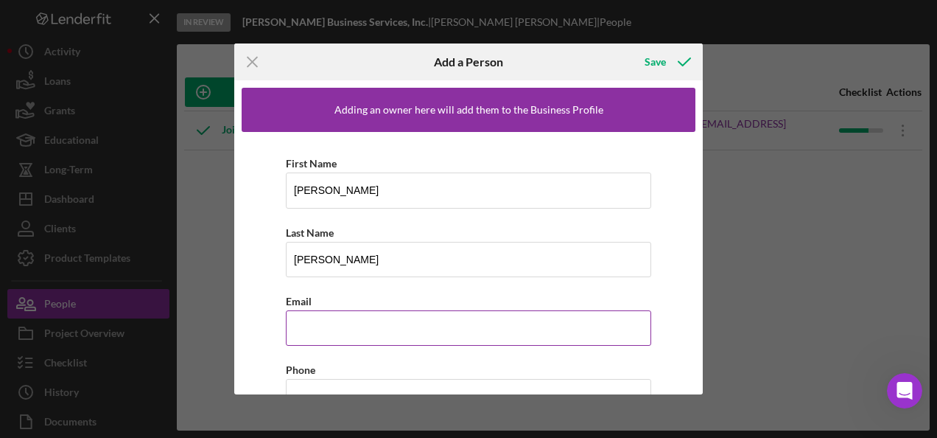
paste input "[EMAIL_ADDRESS][DOMAIN_NAME]"
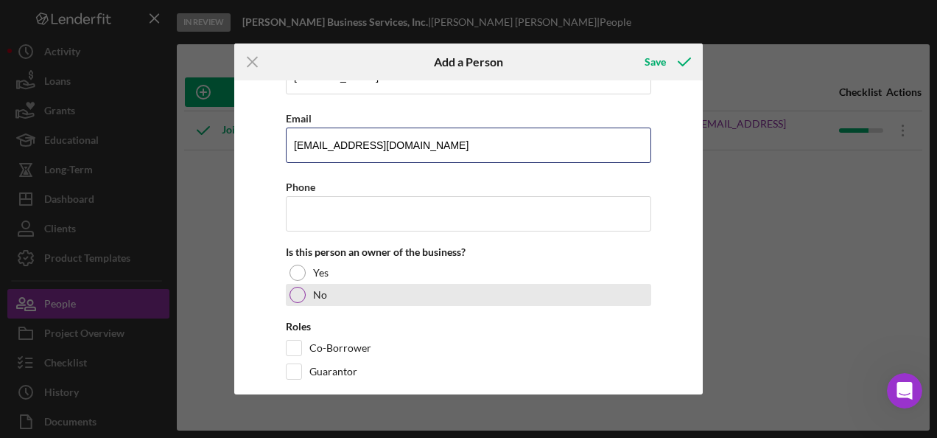
scroll to position [202, 0]
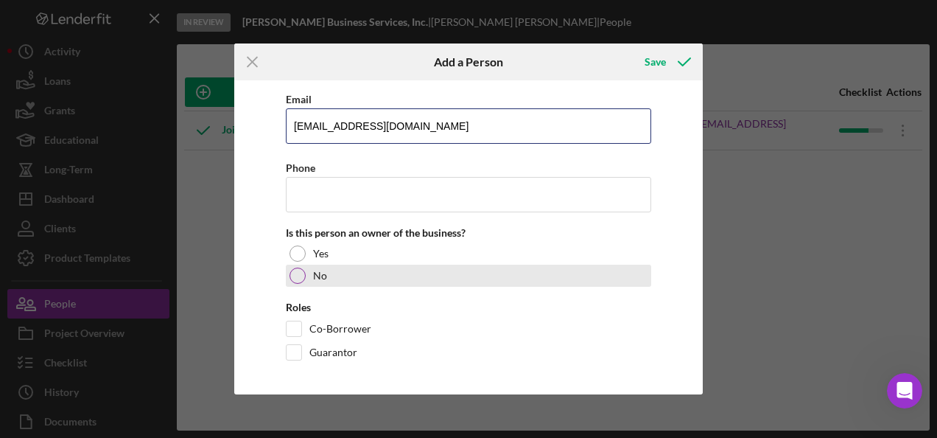
type input "[EMAIL_ADDRESS][DOMAIN_NAME]"
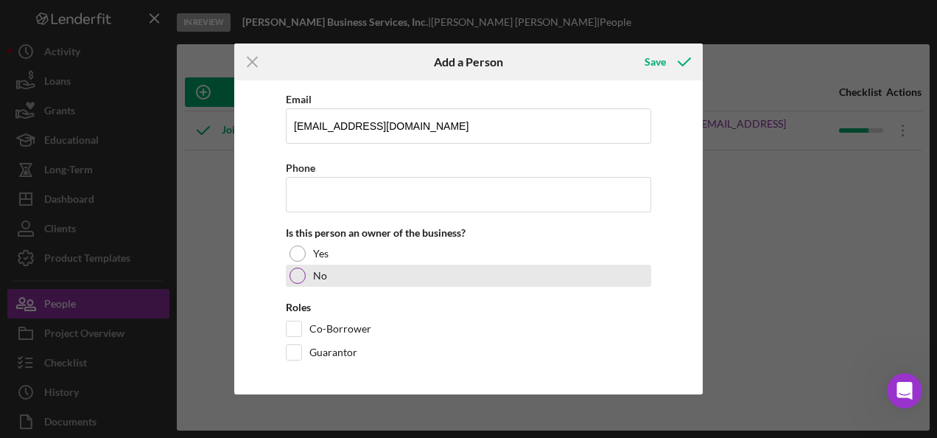
click at [304, 273] on div at bounding box center [298, 275] width 16 height 16
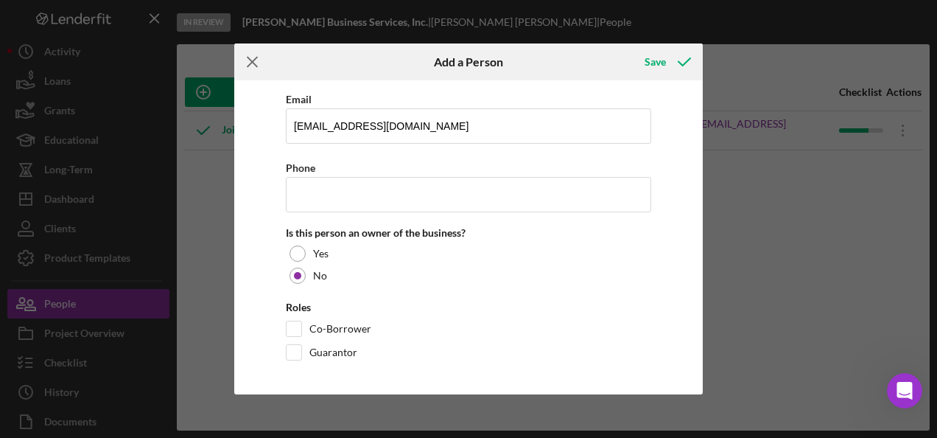
click at [251, 59] on line at bounding box center [253, 62] width 10 height 10
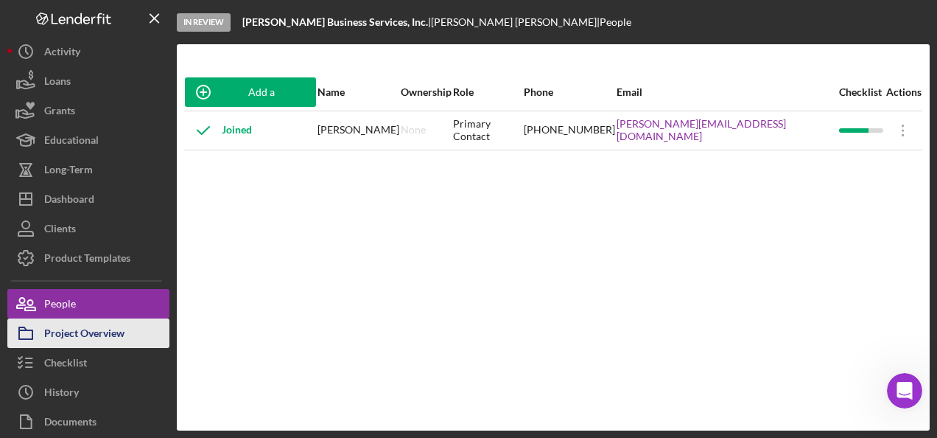
click at [111, 332] on div "Project Overview" at bounding box center [84, 334] width 80 height 33
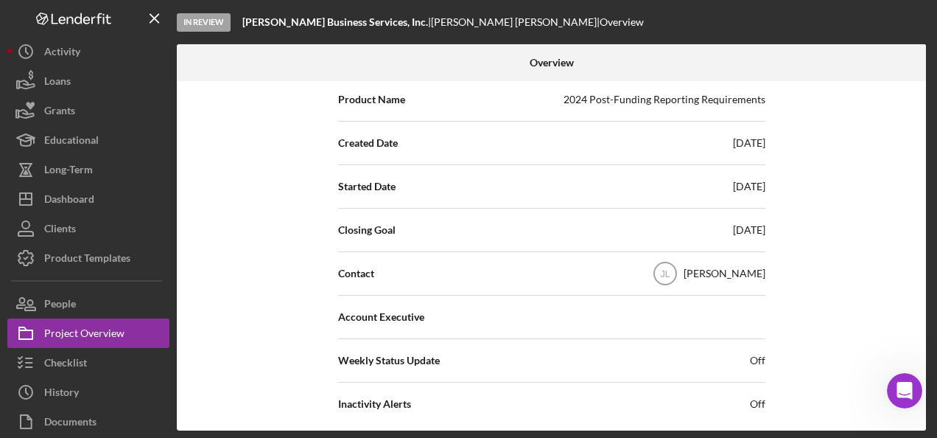
scroll to position [295, 0]
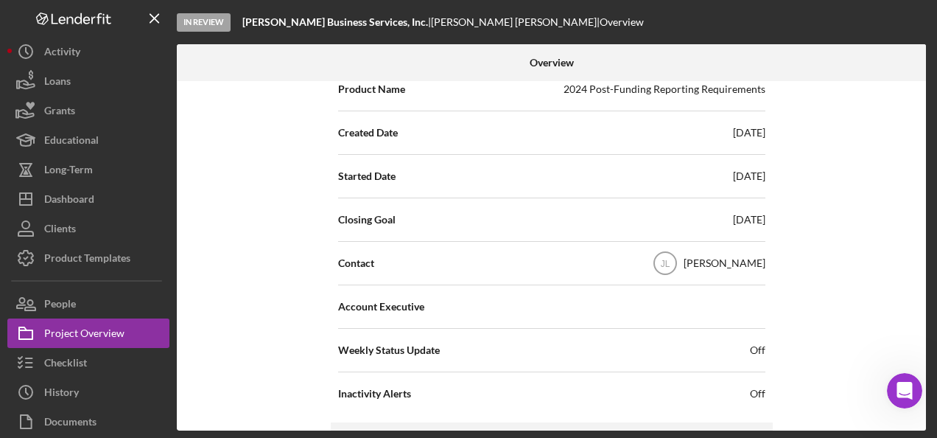
click at [361, 258] on span "Contact" at bounding box center [356, 263] width 36 height 15
click at [670, 259] on text "JL" at bounding box center [665, 264] width 10 height 10
click at [635, 307] on div "Account Executive" at bounding box center [551, 306] width 427 height 37
click at [461, 304] on div "Account Executive" at bounding box center [551, 306] width 427 height 37
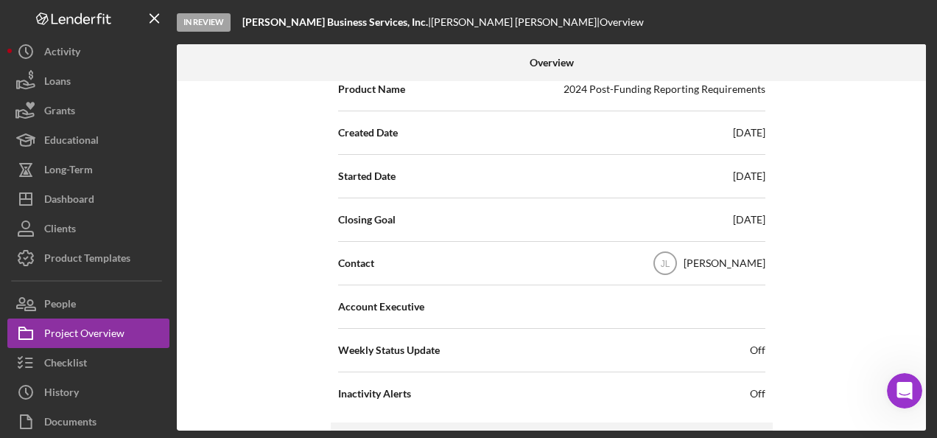
click at [379, 312] on div "Account Executive" at bounding box center [551, 306] width 427 height 37
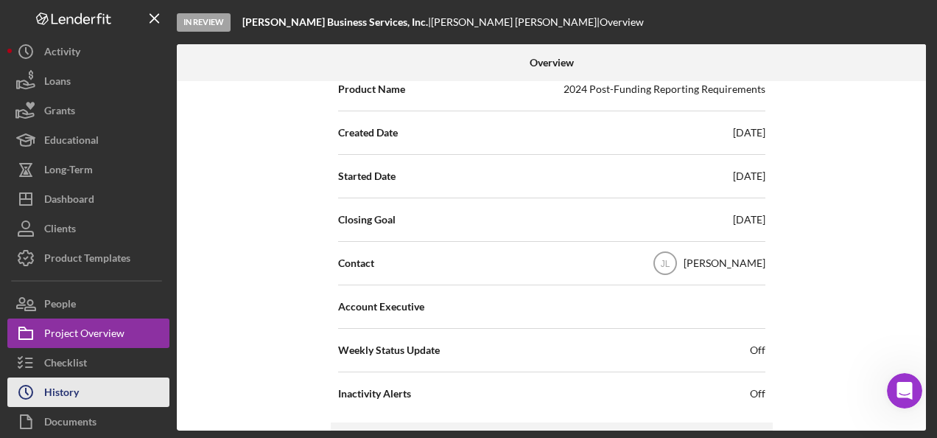
drag, startPoint x: 450, startPoint y: 255, endPoint x: 65, endPoint y: 392, distance: 409.0
click at [65, 392] on div "History" at bounding box center [61, 393] width 35 height 33
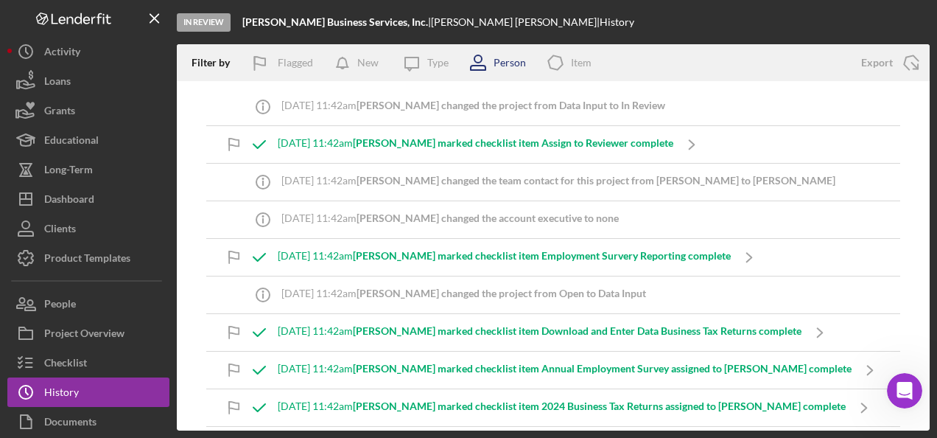
click at [517, 61] on div "Person" at bounding box center [510, 63] width 32 height 12
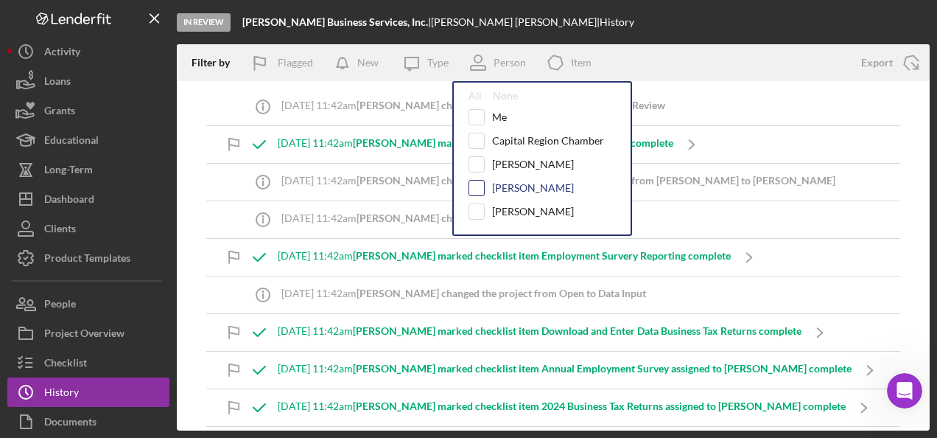
click at [477, 185] on input "checkbox" at bounding box center [476, 188] width 15 height 15
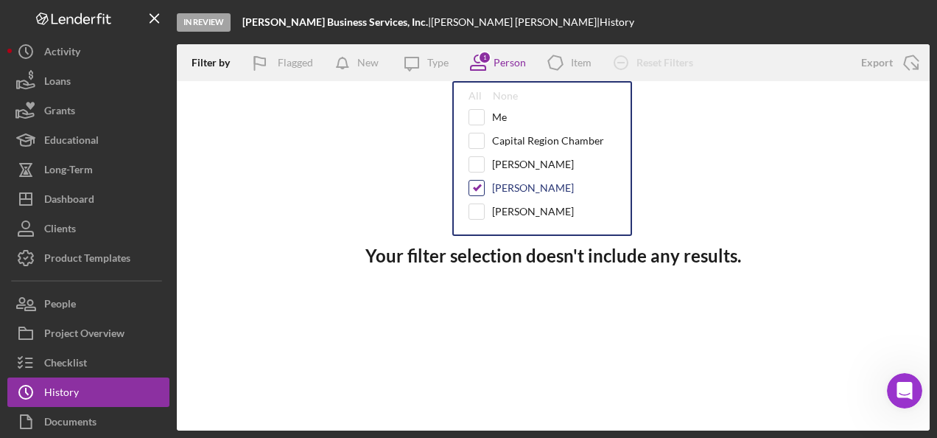
click at [476, 185] on input "checkbox" at bounding box center [476, 188] width 15 height 15
checkbox input "false"
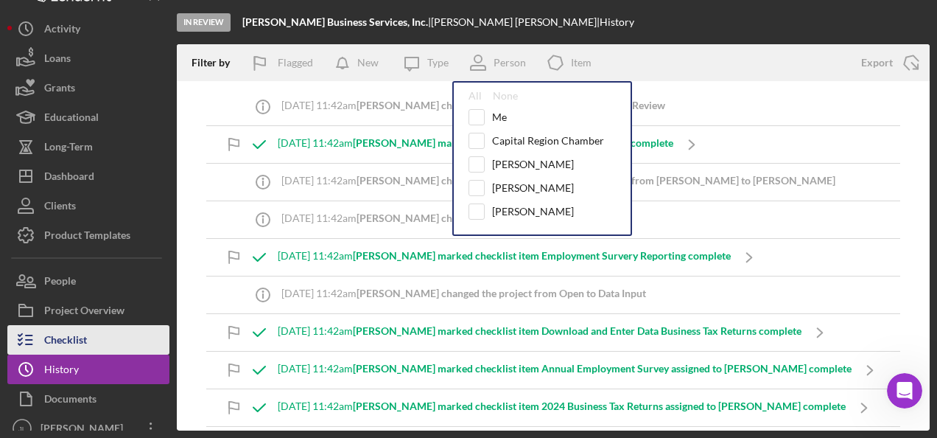
scroll to position [35, 0]
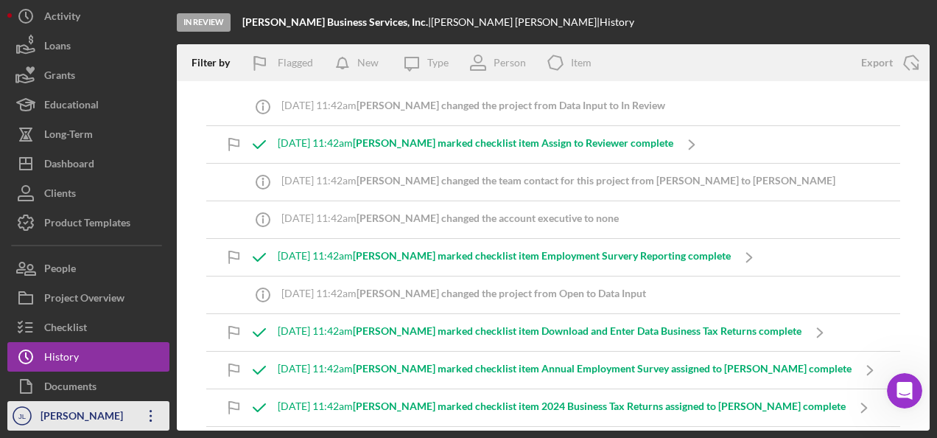
click at [74, 416] on div "[PERSON_NAME]" at bounding box center [85, 417] width 96 height 33
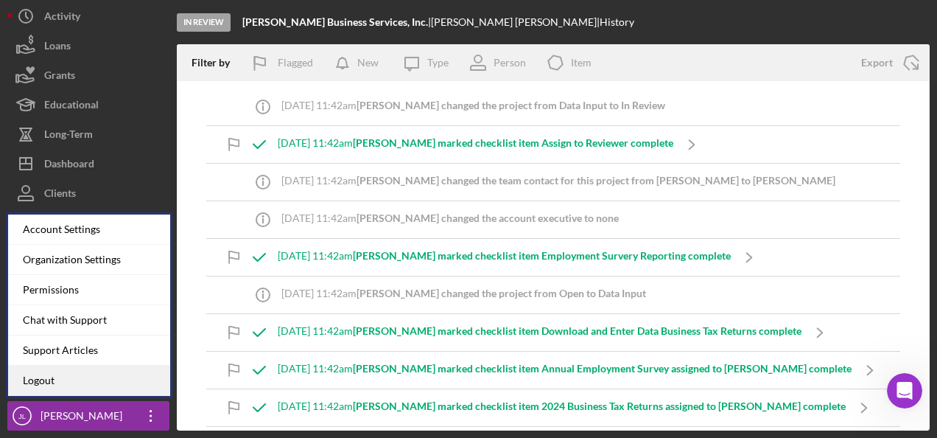
click at [53, 382] on link "Logout" at bounding box center [89, 380] width 162 height 30
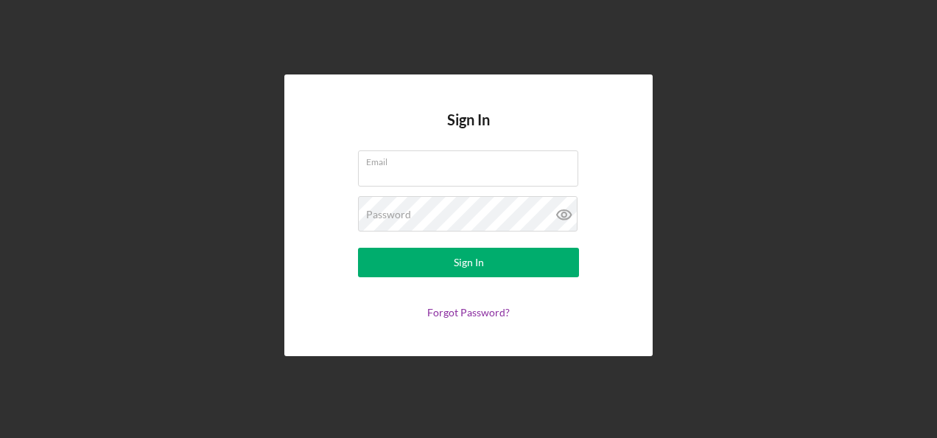
type input "[EMAIL_ADDRESS][DOMAIN_NAME]"
